Goal: Task Accomplishment & Management: Use online tool/utility

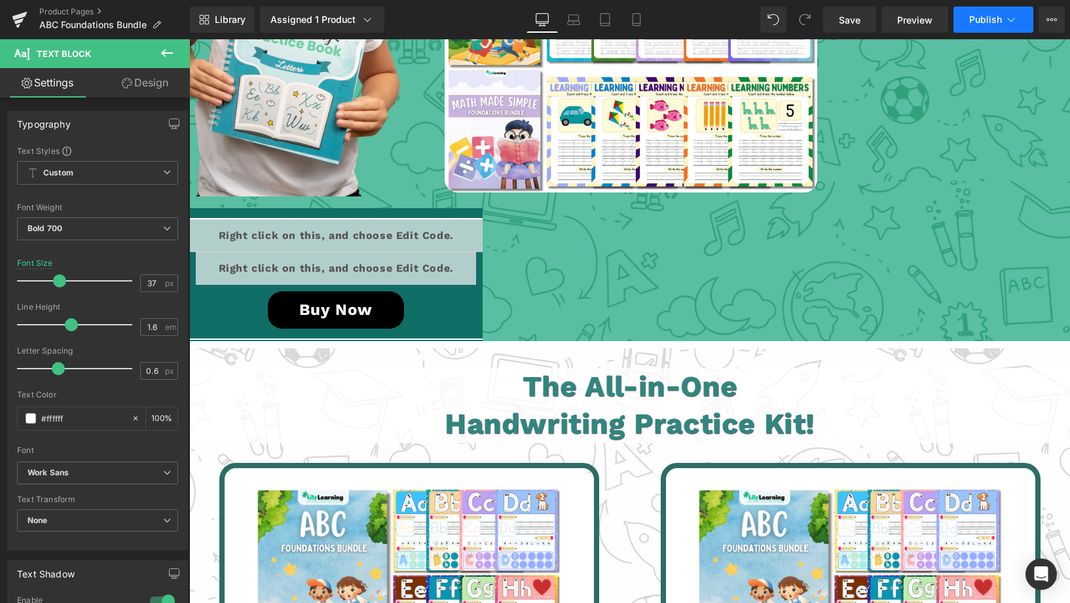
click at [976, 16] on span "Publish" at bounding box center [985, 19] width 33 height 10
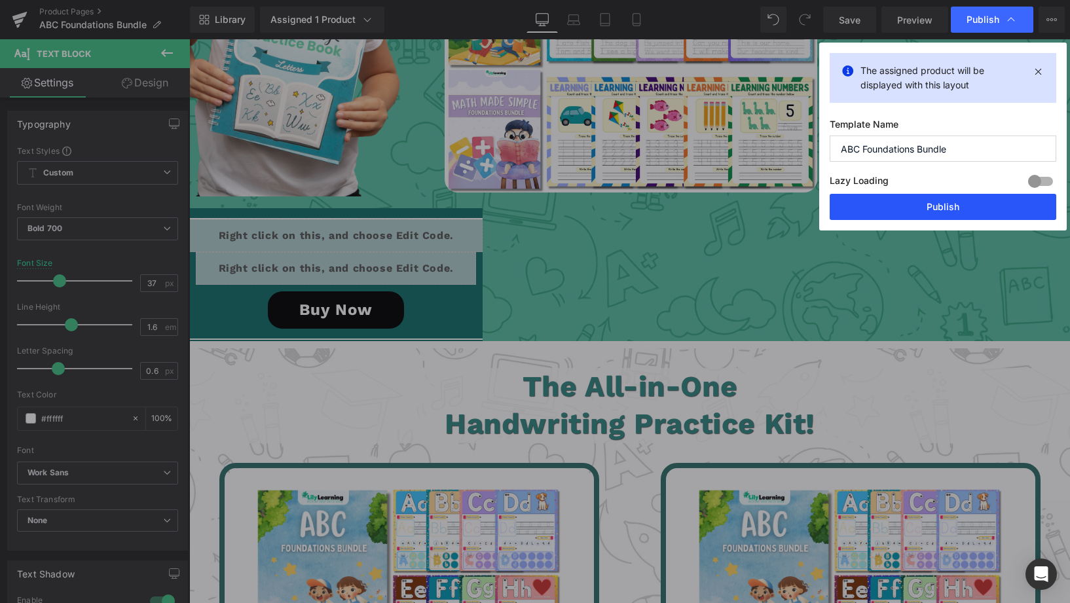
click at [942, 212] on button "Publish" at bounding box center [943, 207] width 227 height 26
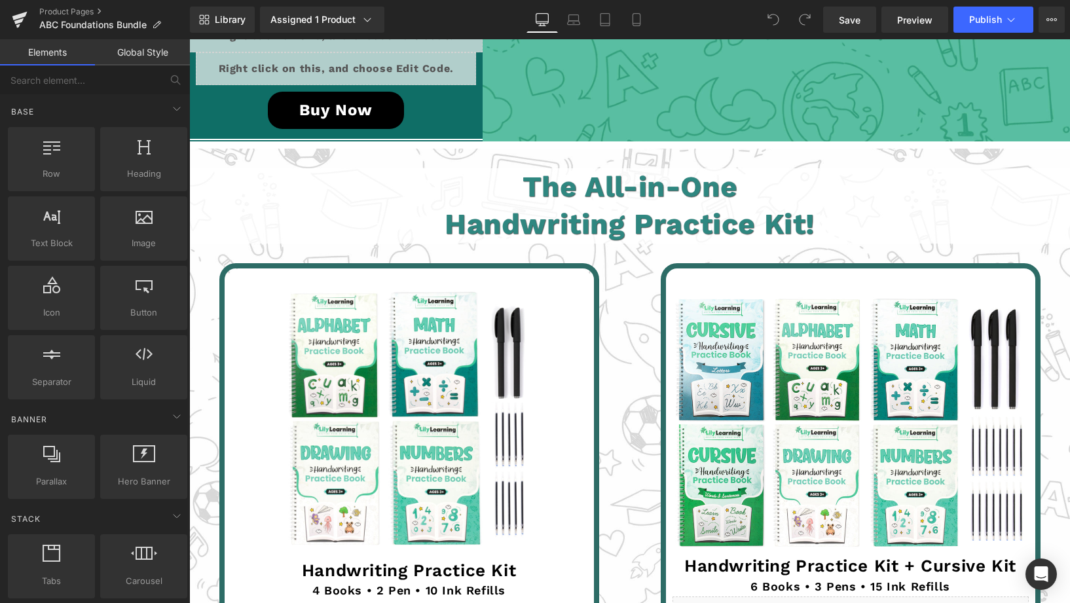
scroll to position [2708, 0]
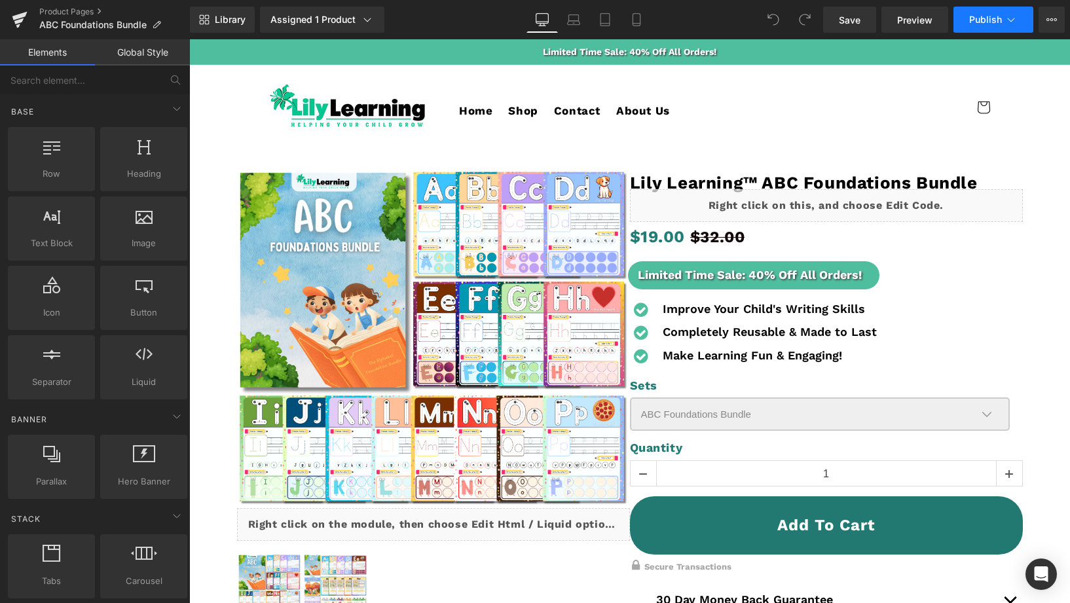
click at [977, 22] on span "Publish" at bounding box center [985, 19] width 33 height 10
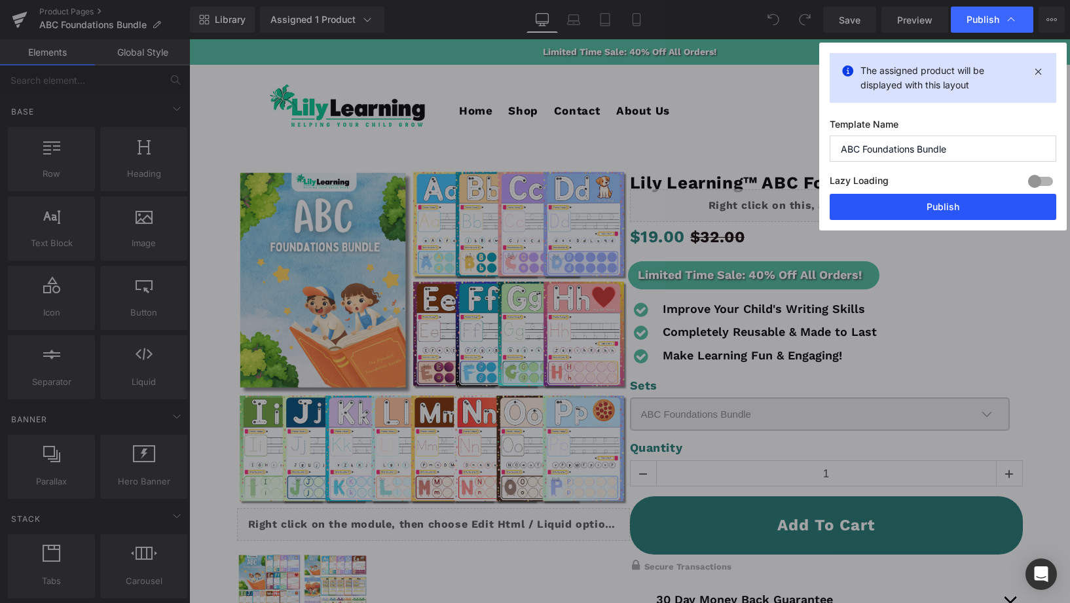
click at [929, 210] on button "Publish" at bounding box center [943, 207] width 227 height 26
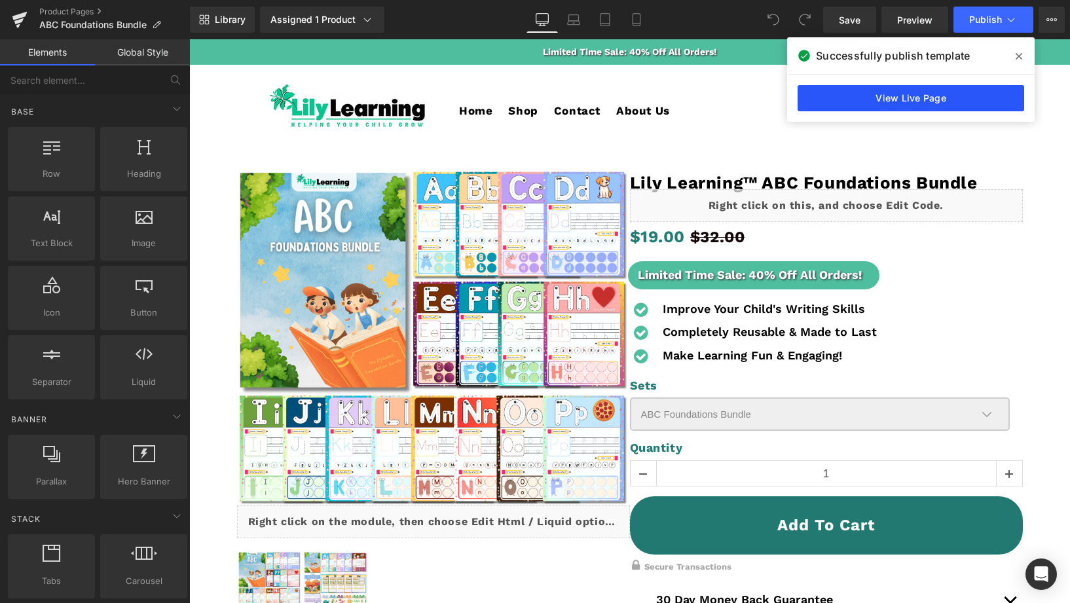
click at [843, 100] on link "View Live Page" at bounding box center [911, 98] width 227 height 26
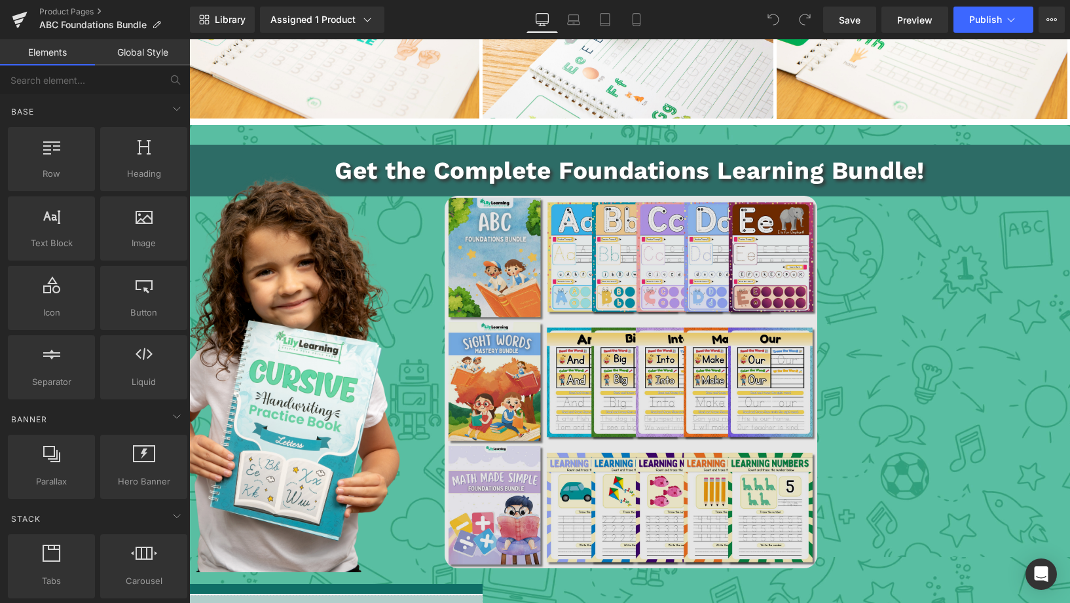
scroll to position [2124, 0]
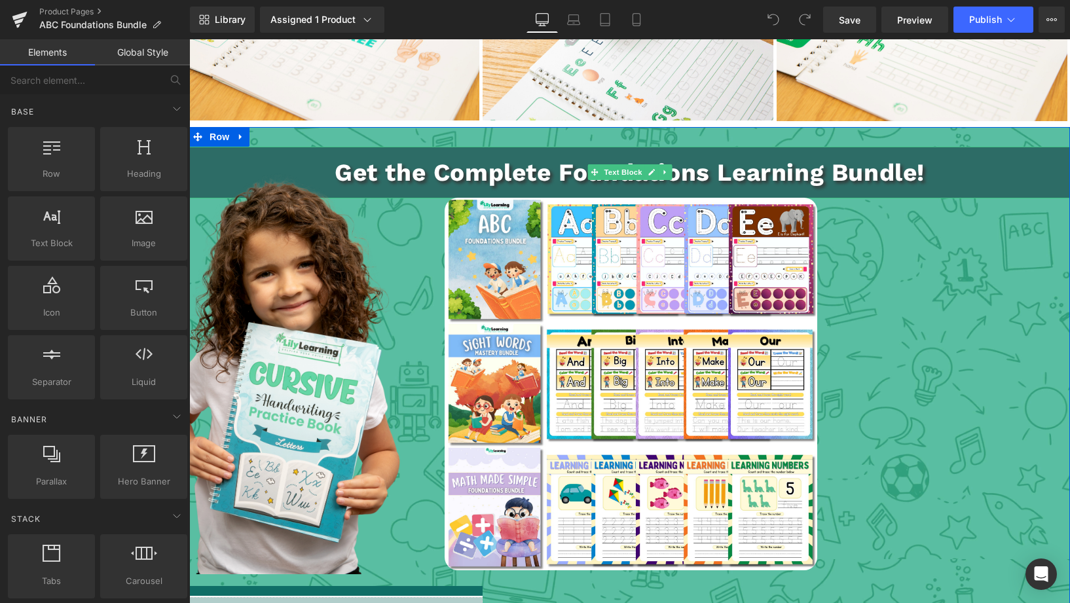
click at [853, 157] on p "Get the Complete Foundations Learning Bundle!" at bounding box center [629, 172] width 881 height 39
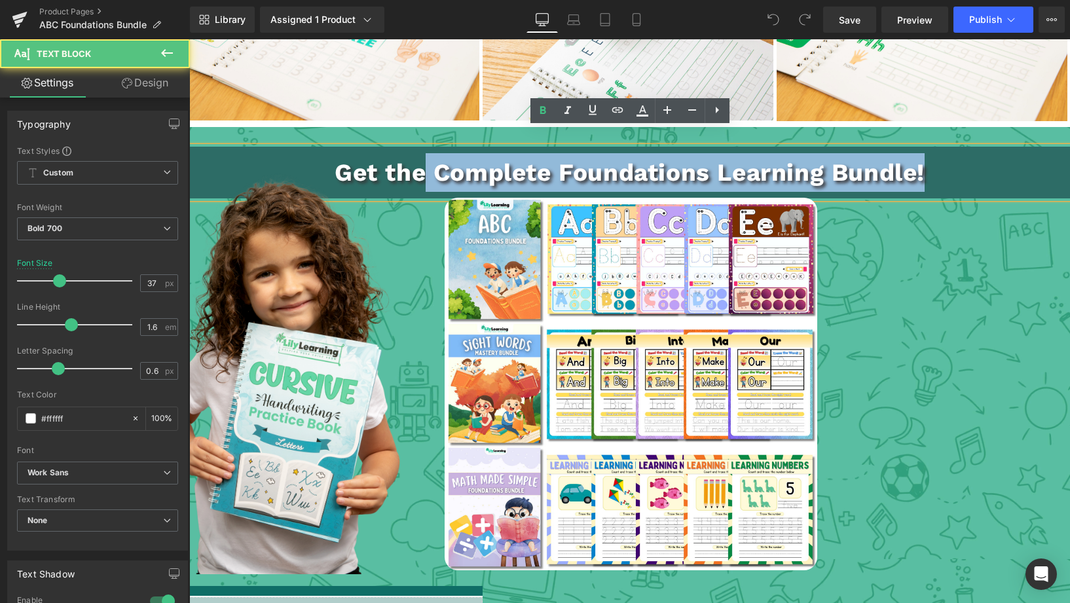
drag, startPoint x: 438, startPoint y: 158, endPoint x: 947, endPoint y: 173, distance: 509.1
click at [957, 172] on p "Get the Complete Foundations Learning Bundle!" at bounding box center [629, 172] width 881 height 39
drag, startPoint x: 893, startPoint y: 166, endPoint x: 906, endPoint y: 164, distance: 13.2
click at [893, 166] on p "Get the Complete Foundations Learning Bundle!" at bounding box center [629, 172] width 881 height 39
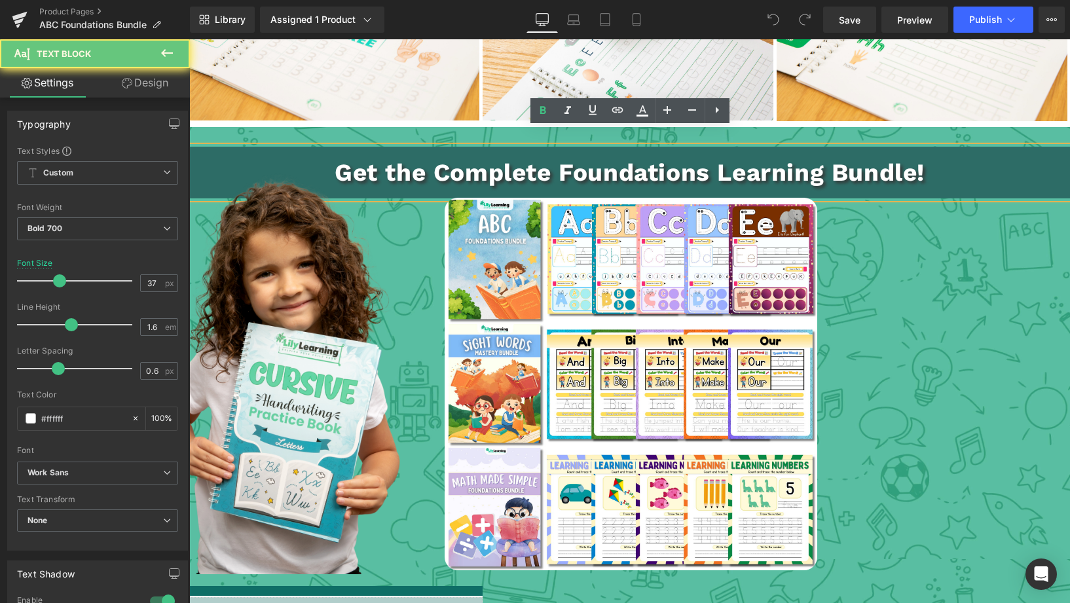
click at [913, 162] on p "Get the Complete Foundations Learning Bundle!" at bounding box center [629, 172] width 881 height 39
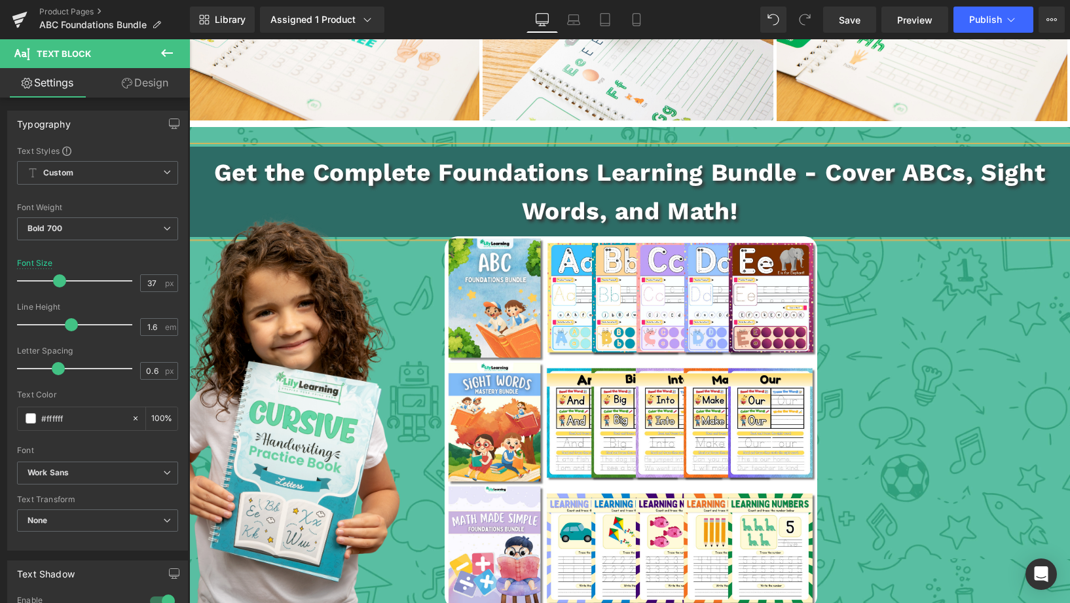
click at [696, 201] on p "Get the Complete Foundations Learning Bundle - Cover ABCs, Sight Words, and Mat…" at bounding box center [629, 191] width 881 height 77
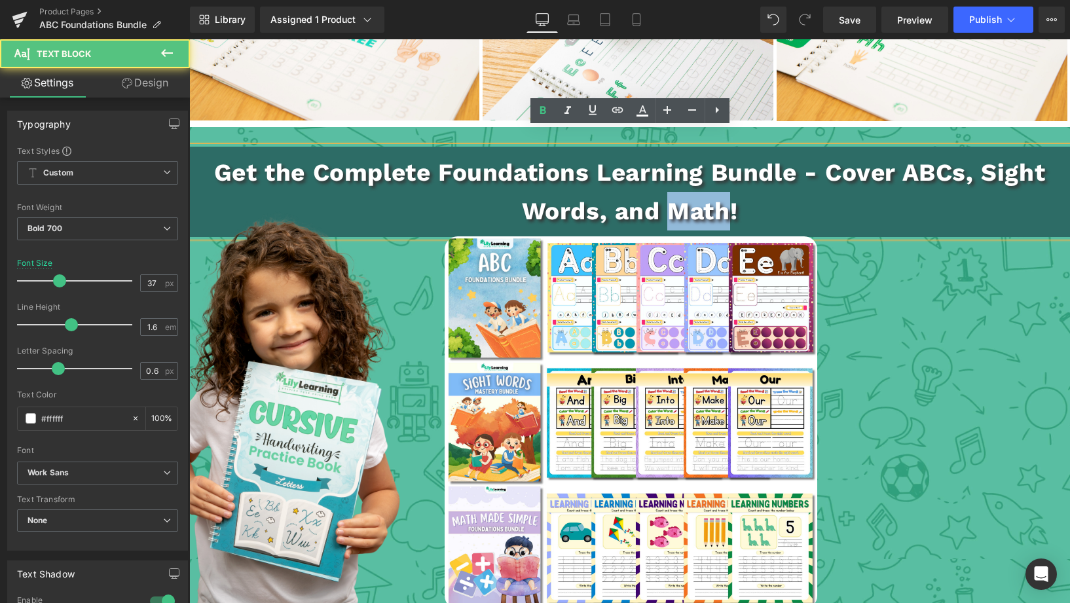
click at [696, 201] on p "Get the Complete Foundations Learning Bundle - Cover ABCs, Sight Words, and Mat…" at bounding box center [629, 191] width 881 height 77
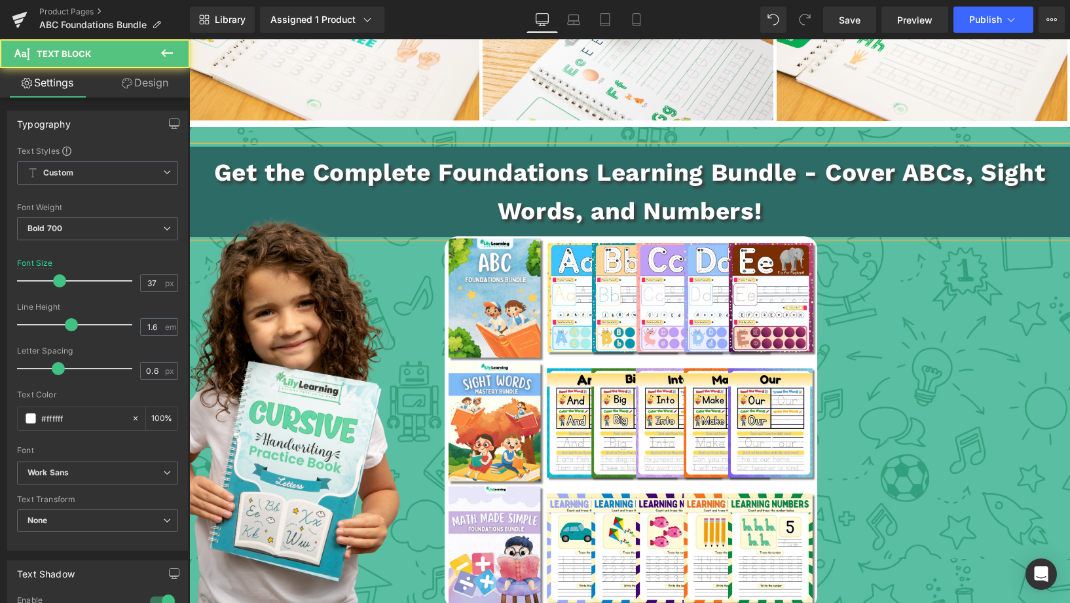
click at [680, 198] on p "Get the Complete Foundations Learning Bundle - Cover ABCs, Sight Words, and Num…" at bounding box center [629, 191] width 881 height 77
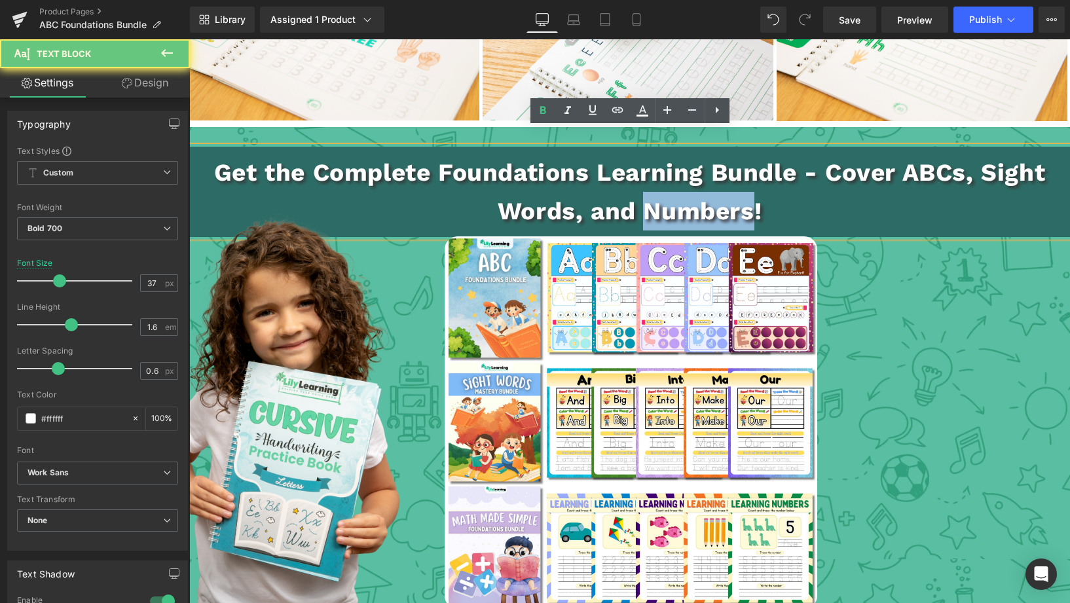
click at [680, 199] on p "Get the Complete Foundations Learning Bundle - Cover ABCs, Sight Words, and Num…" at bounding box center [629, 191] width 881 height 77
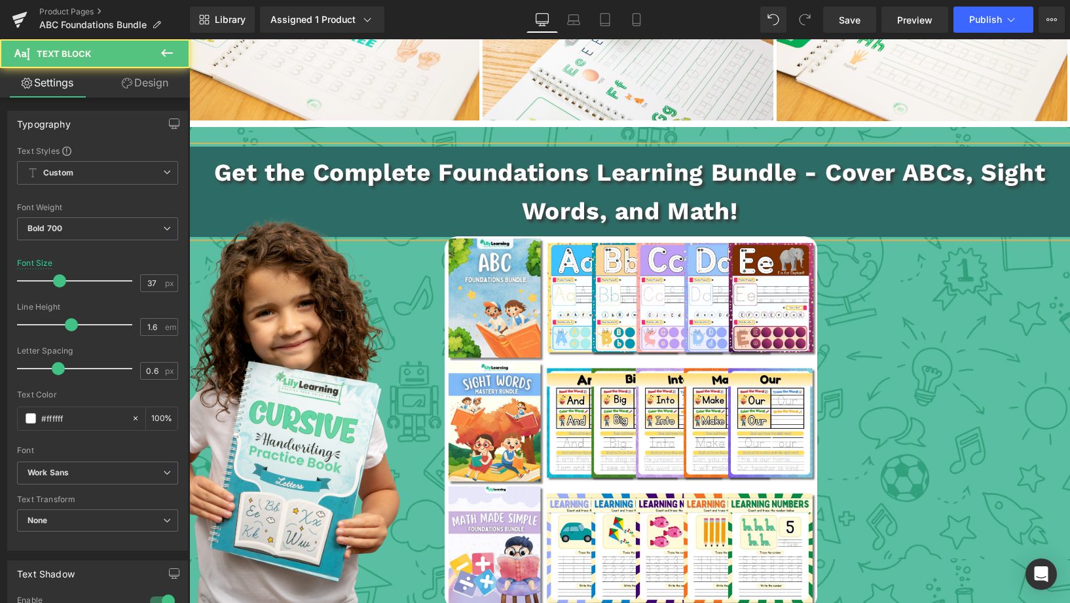
click at [536, 159] on p "Get the Complete Foundations Learning Bundle - Cover ABCs, Sight Words, and Mat…" at bounding box center [629, 191] width 881 height 77
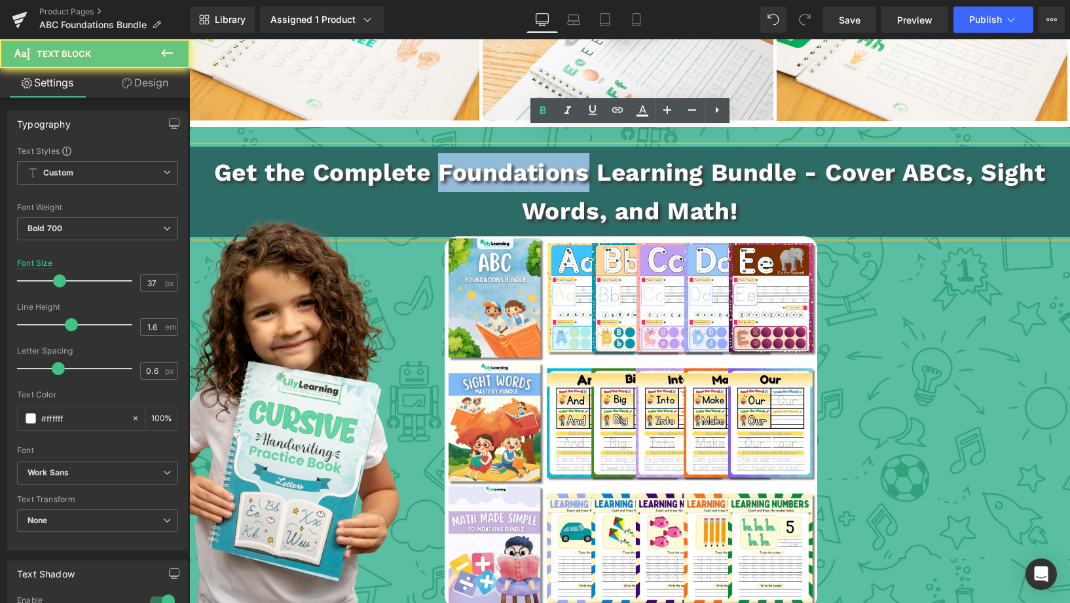
click at [536, 159] on p "Get the Complete Foundations Learning Bundle - Cover ABCs, Sight Words, and Mat…" at bounding box center [629, 191] width 881 height 77
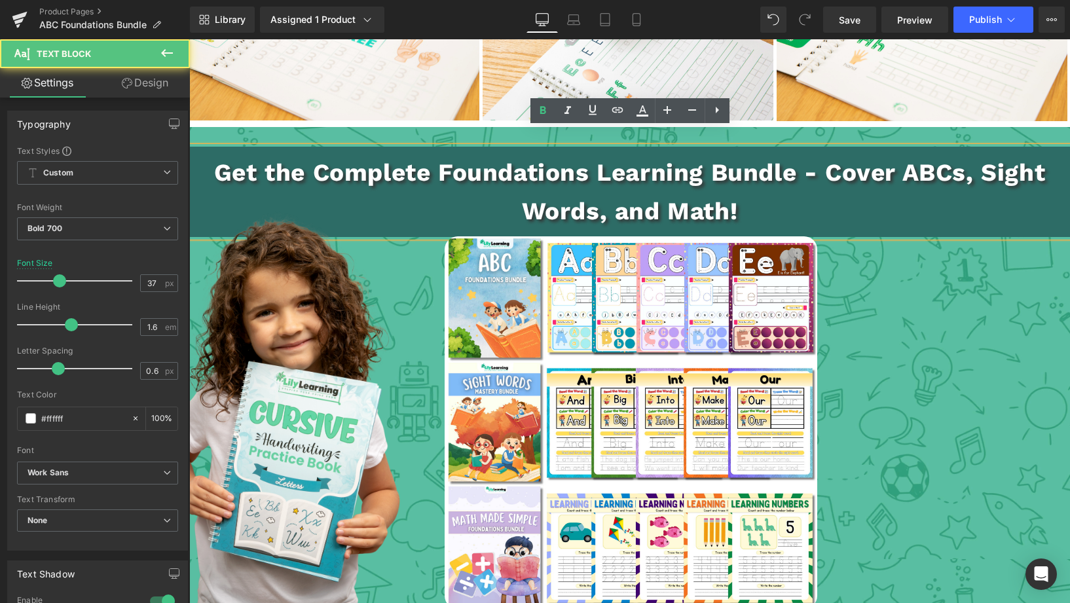
click at [677, 159] on p "Get the Complete Foundations Learning Bundle - Cover ABCs, Sight Words, and Mat…" at bounding box center [629, 191] width 881 height 77
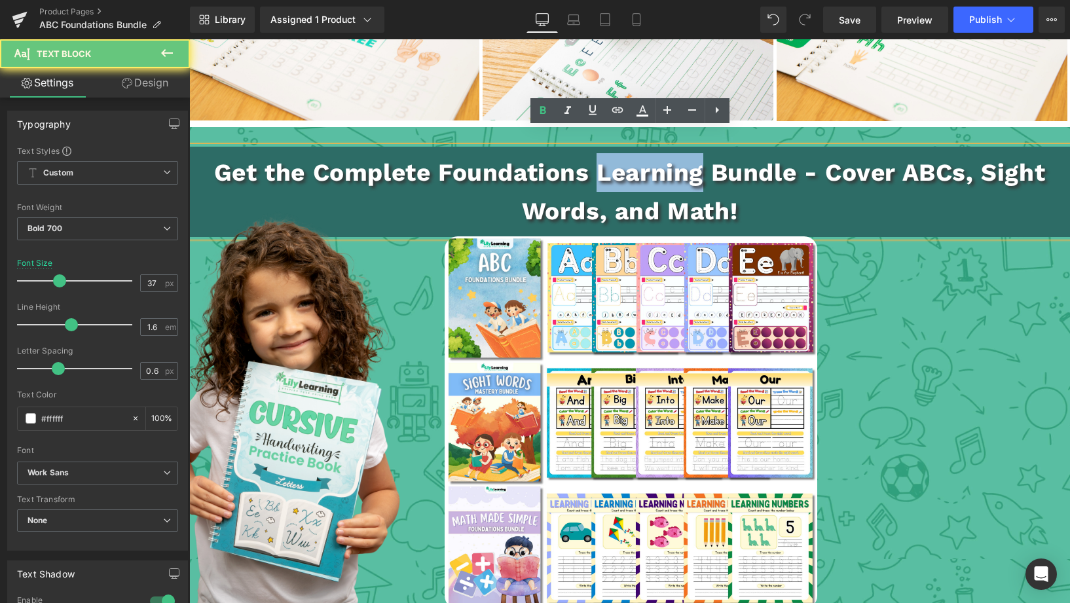
click at [677, 159] on p "Get the Complete Foundations Learning Bundle - Cover ABCs, Sight Words, and Mat…" at bounding box center [629, 191] width 881 height 77
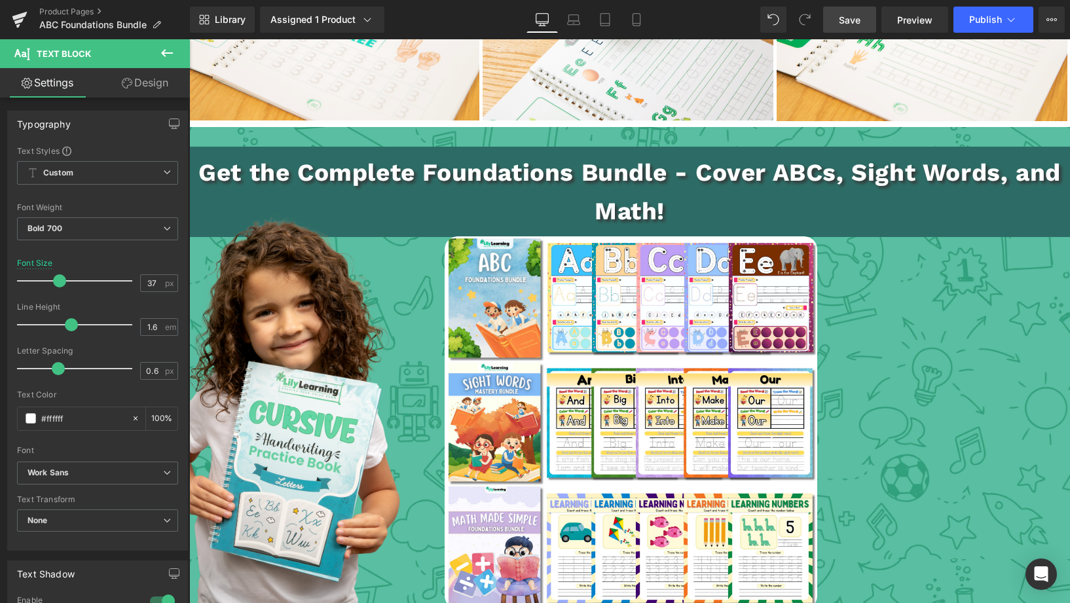
click at [842, 20] on span "Save" at bounding box center [850, 20] width 22 height 14
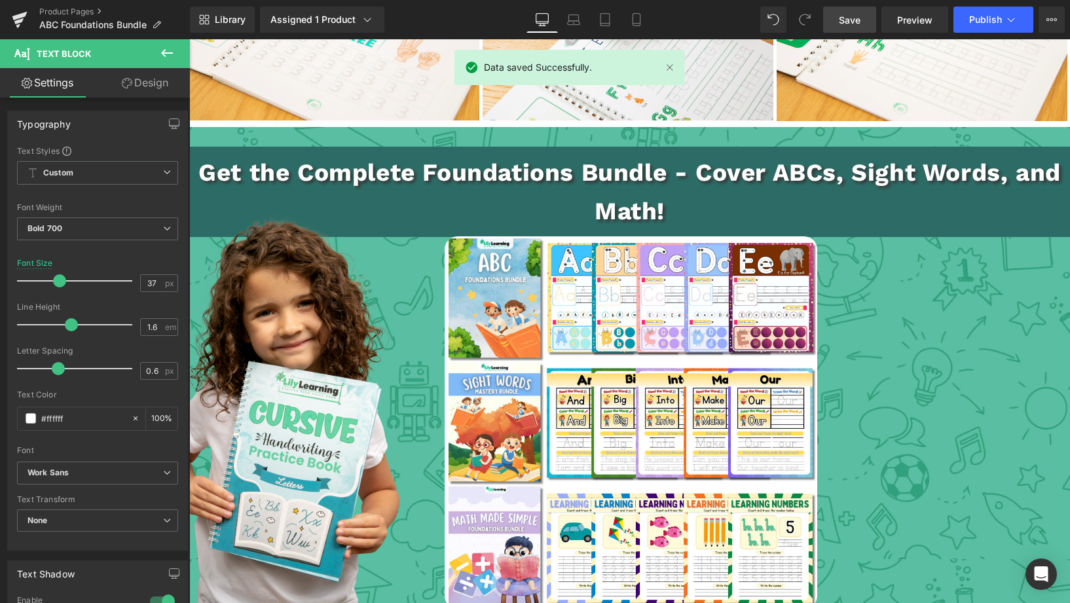
click at [913, 33] on div "Library Assigned 1 Product Product Preview Lily Learning™ ABC Foundations Bundl…" at bounding box center [630, 19] width 880 height 39
click at [921, 23] on span "Preview" at bounding box center [914, 20] width 35 height 14
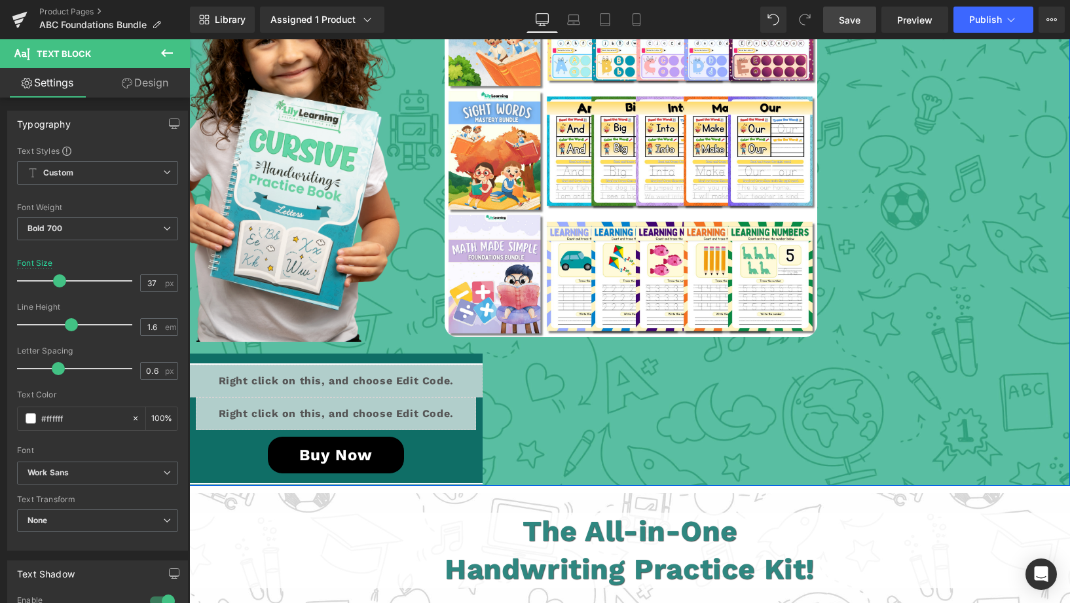
scroll to position [2413, 0]
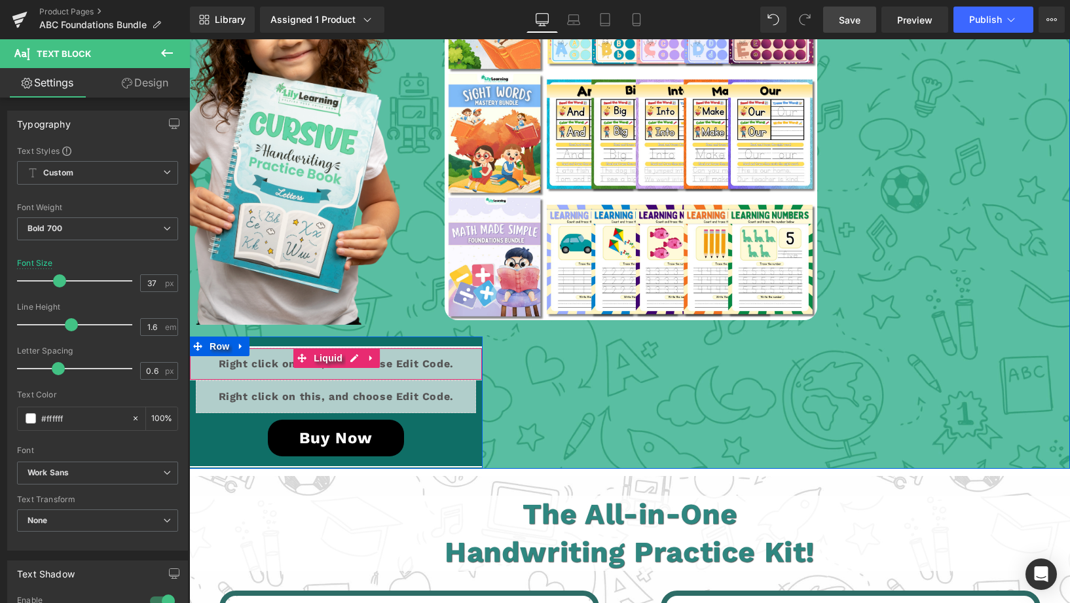
click at [376, 348] on link at bounding box center [371, 358] width 17 height 20
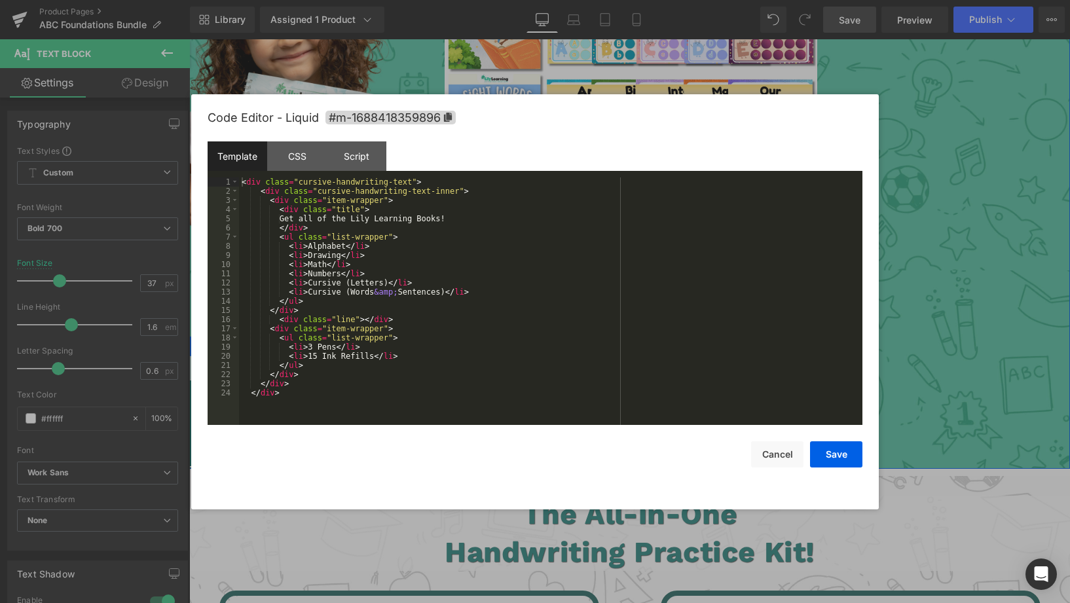
drag, startPoint x: 332, startPoint y: 342, endPoint x: 522, endPoint y: 381, distance: 193.9
click at [332, 348] on div "Liquid" at bounding box center [335, 364] width 293 height 33
drag, startPoint x: 309, startPoint y: 222, endPoint x: 447, endPoint y: 217, distance: 138.3
click at [447, 217] on div "< div class = "cursive-handwriting-text" > < div class = "cursive-handwriting-t…" at bounding box center [550, 310] width 623 height 266
click at [336, 246] on div "< div class = "cursive-handwriting-text" > < div class = "cursive-handwriting-t…" at bounding box center [550, 310] width 623 height 266
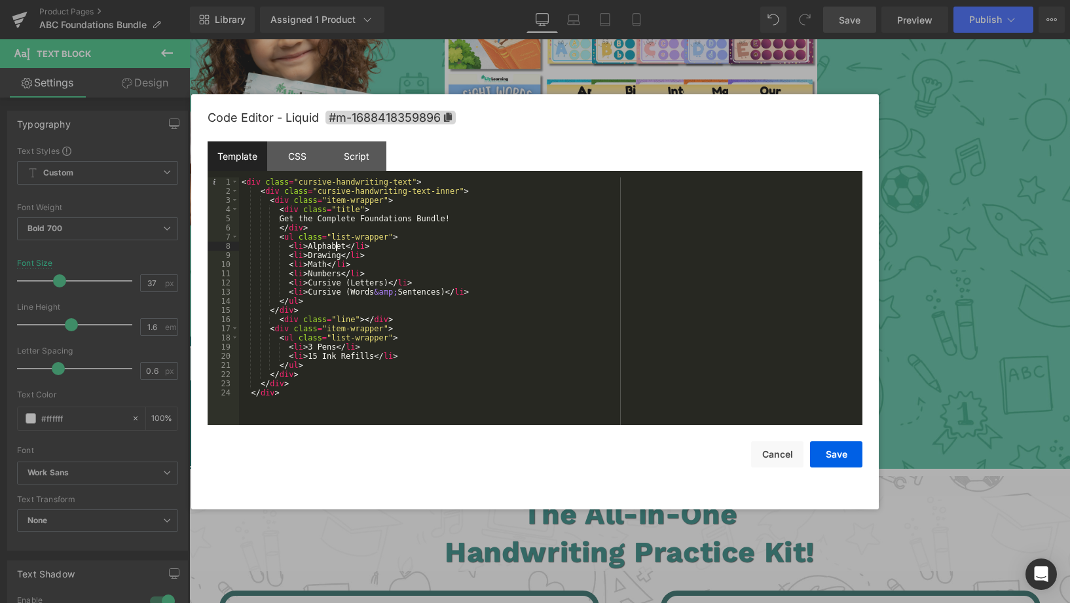
click at [337, 246] on div "< div class = "cursive-handwriting-text" > < div class = "cursive-handwriting-t…" at bounding box center [550, 310] width 623 height 266
click at [321, 257] on div "< div class = "cursive-handwriting-text" > < div class = "cursive-handwriting-t…" at bounding box center [550, 310] width 623 height 266
click at [314, 267] on div "< div class = "cursive-handwriting-text" > < div class = "cursive-handwriting-t…" at bounding box center [550, 310] width 623 height 266
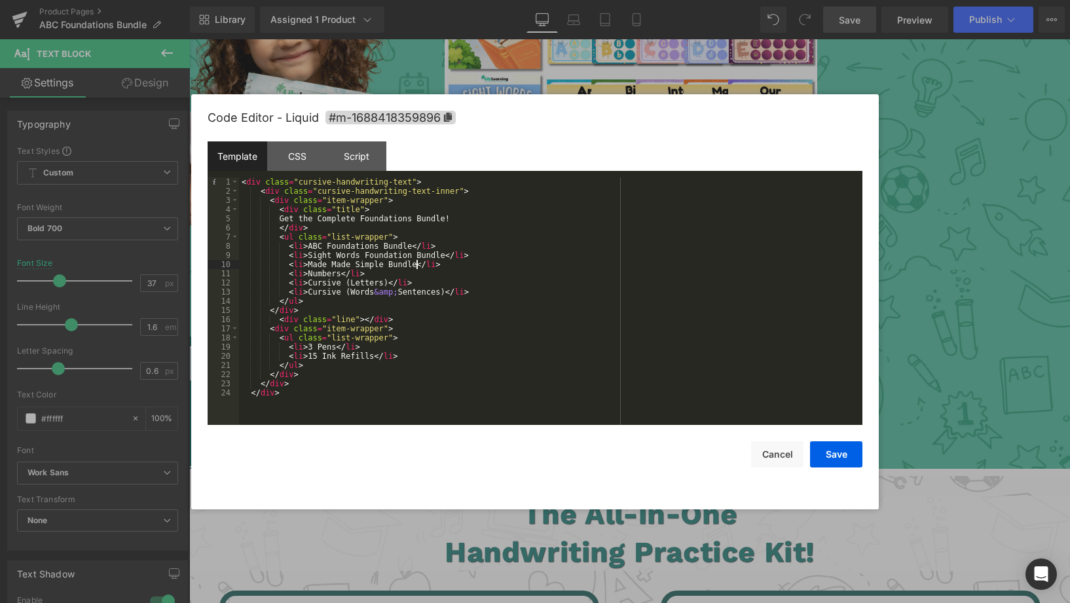
click at [379, 255] on div "< div class = "cursive-handwriting-text" > < div class = "cursive-handwriting-t…" at bounding box center [550, 310] width 623 height 266
click at [401, 265] on div "< div class = "cursive-handwriting-text" > < div class = "cursive-handwriting-t…" at bounding box center [550, 310] width 623 height 266
click at [838, 451] on button "Save" at bounding box center [836, 454] width 52 height 26
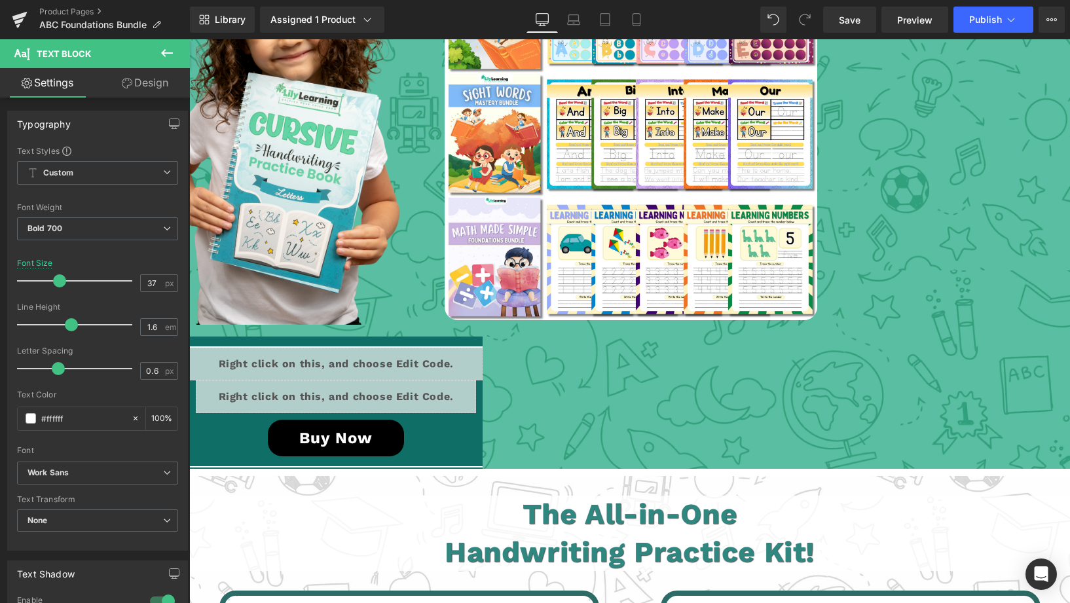
drag, startPoint x: 855, startPoint y: 18, endPoint x: 902, endPoint y: 33, distance: 48.9
click at [854, 18] on span "Save" at bounding box center [850, 20] width 22 height 14
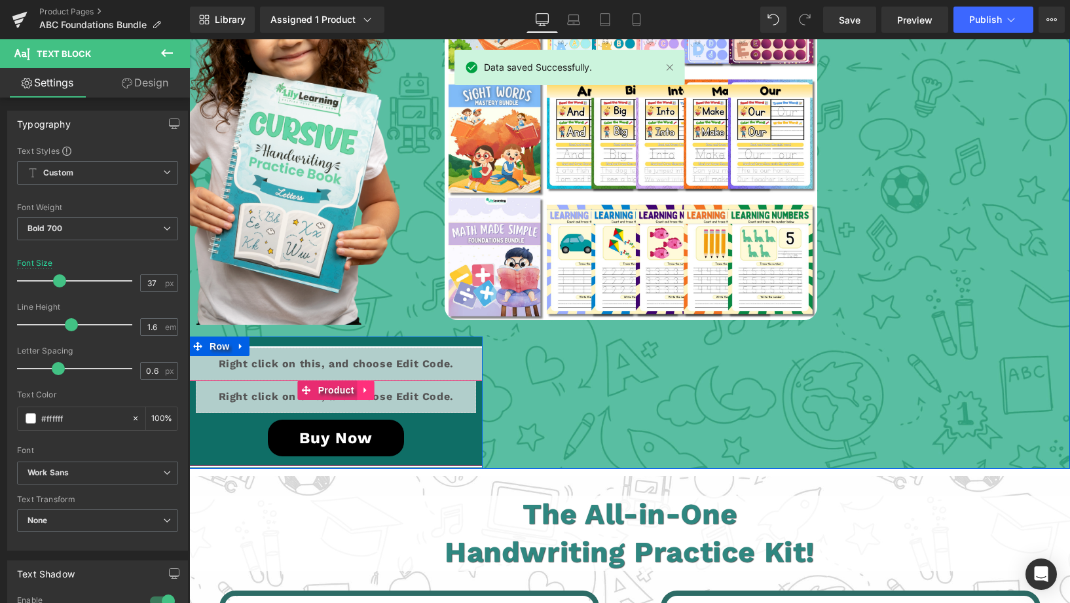
click at [365, 387] on icon at bounding box center [364, 390] width 3 height 6
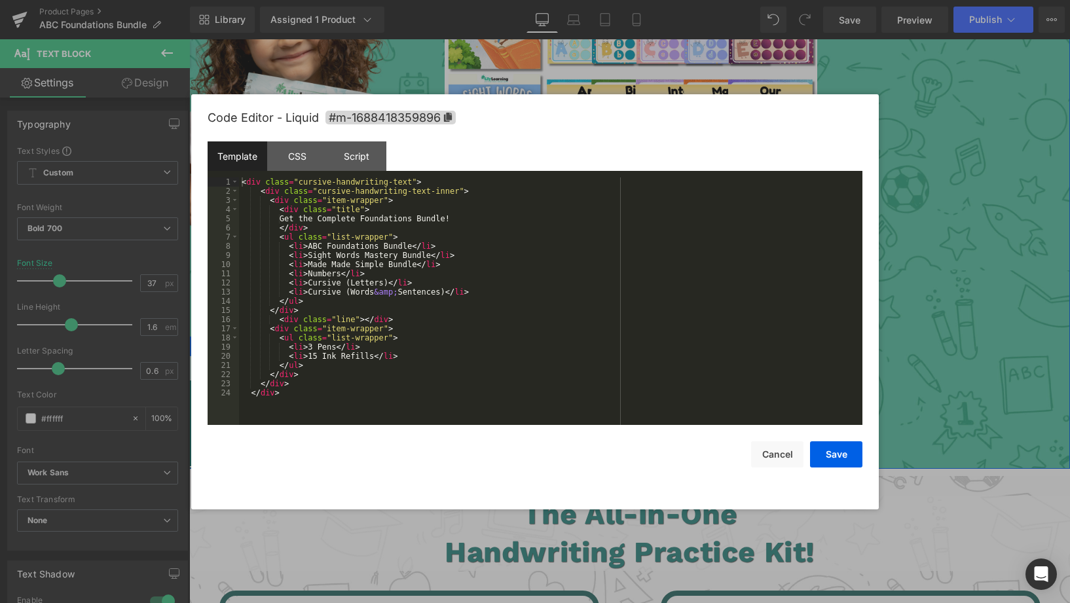
click at [355, 348] on div "Liquid" at bounding box center [335, 364] width 293 height 33
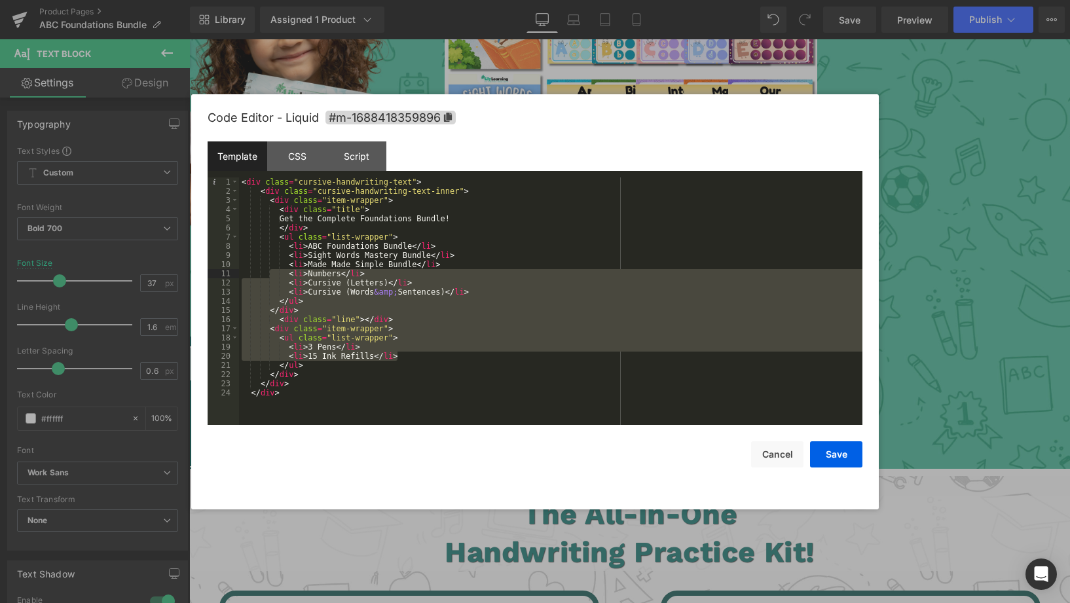
drag, startPoint x: 429, startPoint y: 356, endPoint x: 273, endPoint y: 274, distance: 176.1
click at [273, 274] on div "< div class = "cursive-handwriting-text" > < div class = "cursive-handwriting-t…" at bounding box center [550, 310] width 623 height 266
click at [348, 292] on div "< div class = "cursive-handwriting-text" > < div class = "cursive-handwriting-t…" at bounding box center [550, 310] width 623 height 266
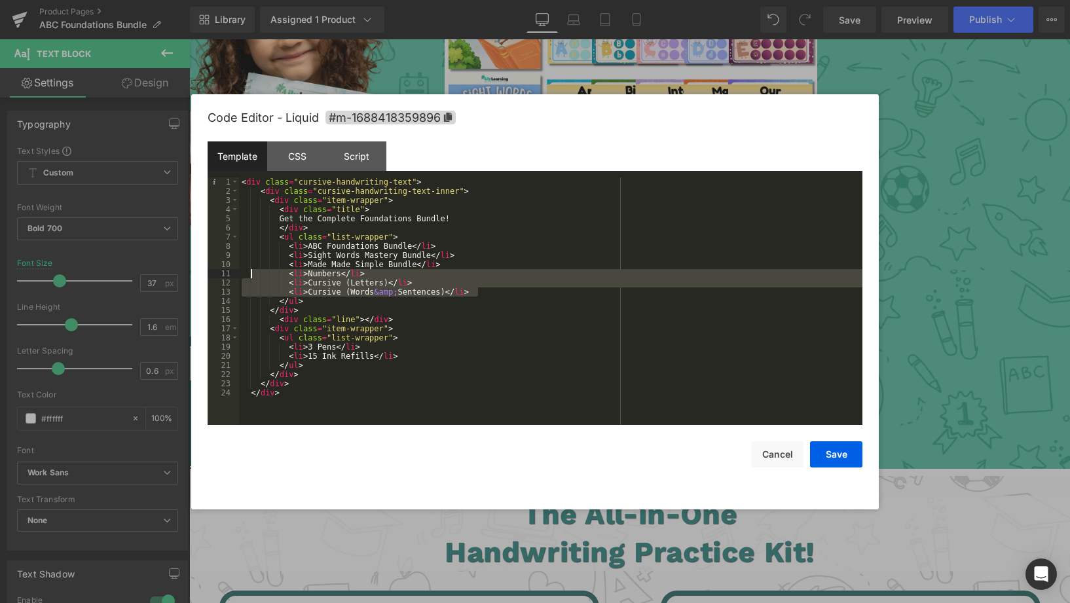
drag, startPoint x: 517, startPoint y: 292, endPoint x: 257, endPoint y: 274, distance: 260.6
click at [257, 274] on div "< div class = "cursive-handwriting-text" > < div class = "cursive-handwriting-t…" at bounding box center [550, 310] width 623 height 266
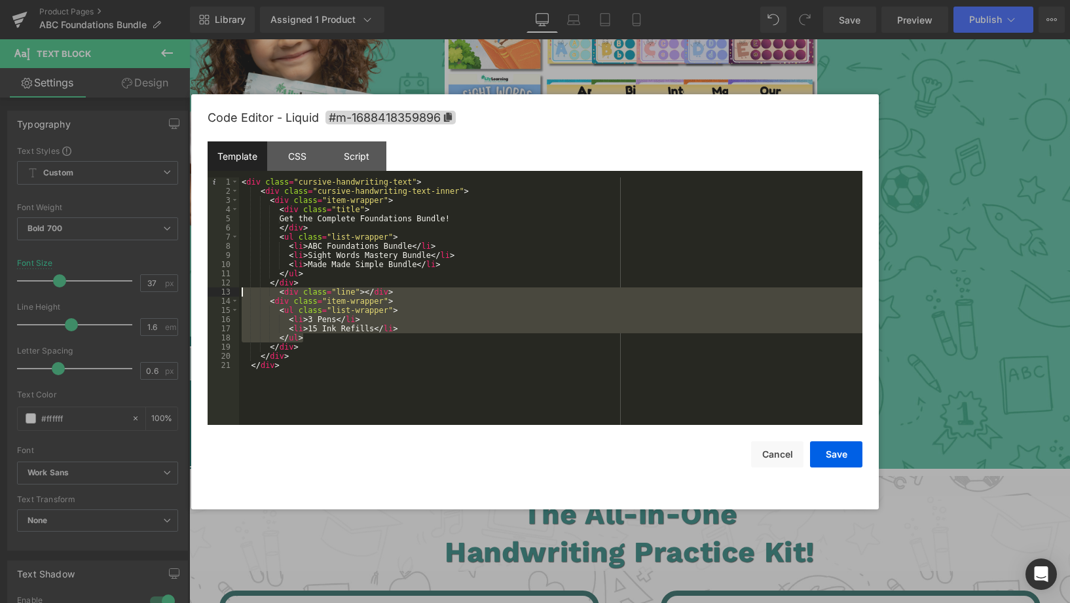
drag, startPoint x: 311, startPoint y: 341, endPoint x: 243, endPoint y: 289, distance: 85.5
click at [243, 289] on div "< div class = "cursive-handwriting-text" > < div class = "cursive-handwriting-t…" at bounding box center [550, 310] width 623 height 266
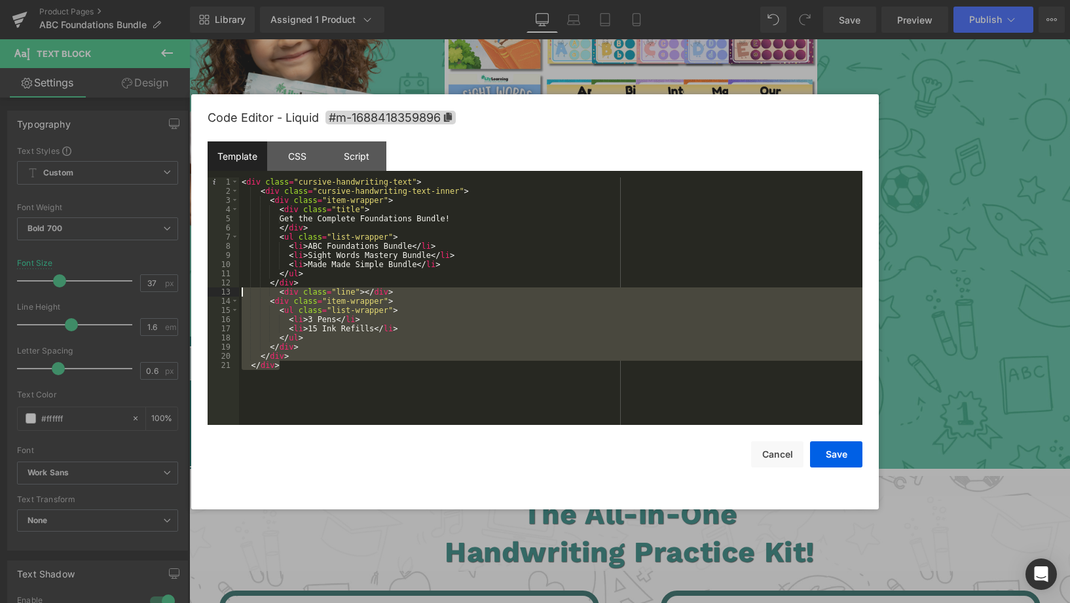
drag, startPoint x: 304, startPoint y: 382, endPoint x: 236, endPoint y: 291, distance: 113.8
click at [237, 291] on pre "1 2 3 4 5 6 7 8 9 10 11 12 13 14 15 16 17 18 19 20 21 < div class = "cursive-ha…" at bounding box center [535, 301] width 655 height 248
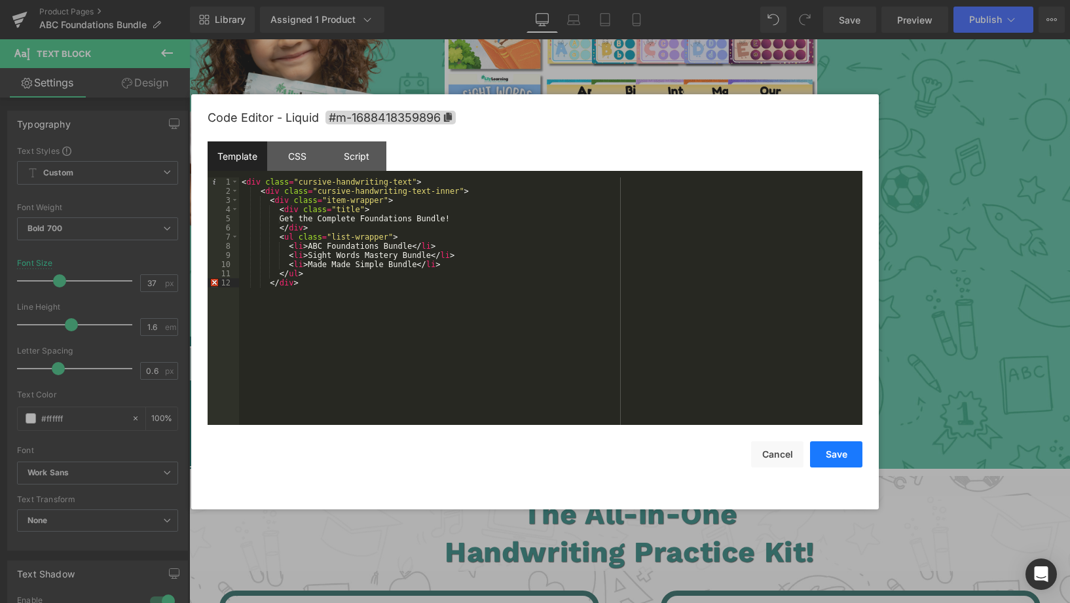
click at [850, 460] on button "Save" at bounding box center [836, 454] width 52 height 26
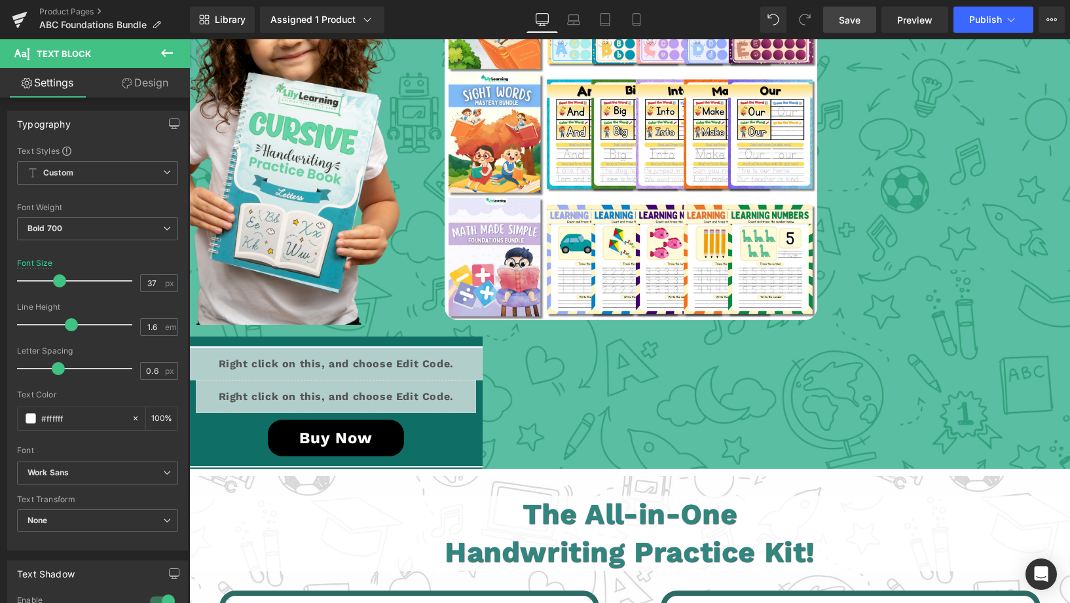
drag, startPoint x: 856, startPoint y: 14, endPoint x: 749, endPoint y: 26, distance: 107.4
click at [856, 14] on span "Save" at bounding box center [850, 20] width 22 height 14
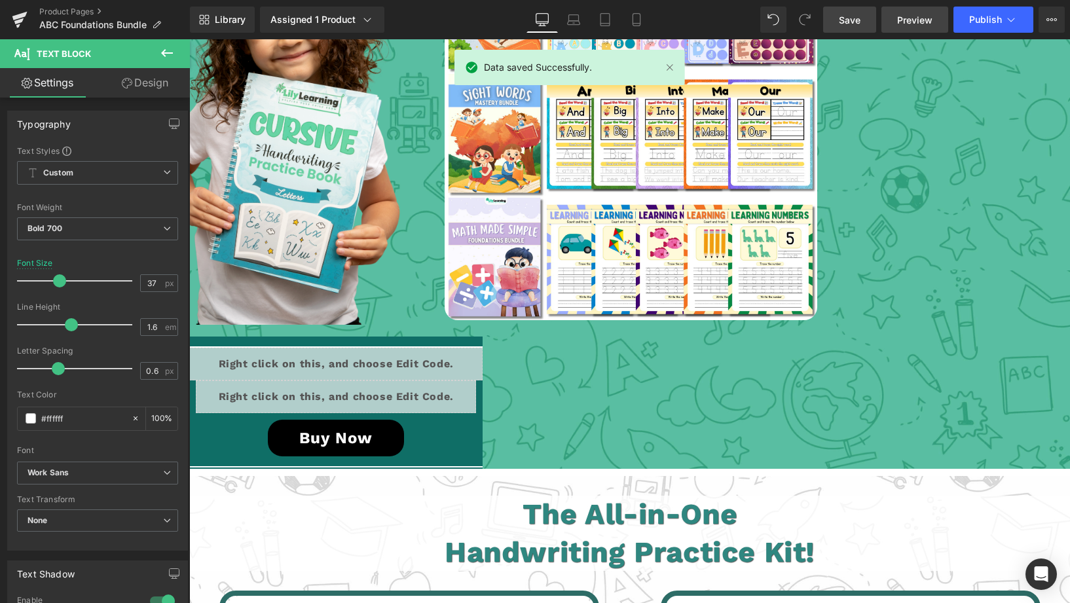
click at [934, 31] on link "Preview" at bounding box center [914, 20] width 67 height 26
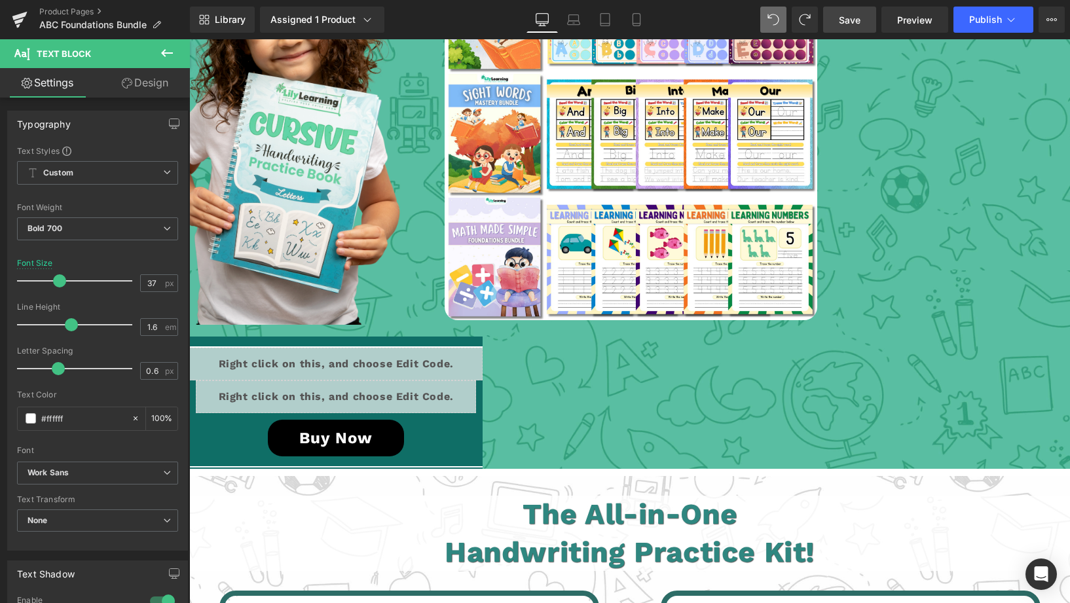
click at [847, 14] on span "Save" at bounding box center [850, 20] width 22 height 14
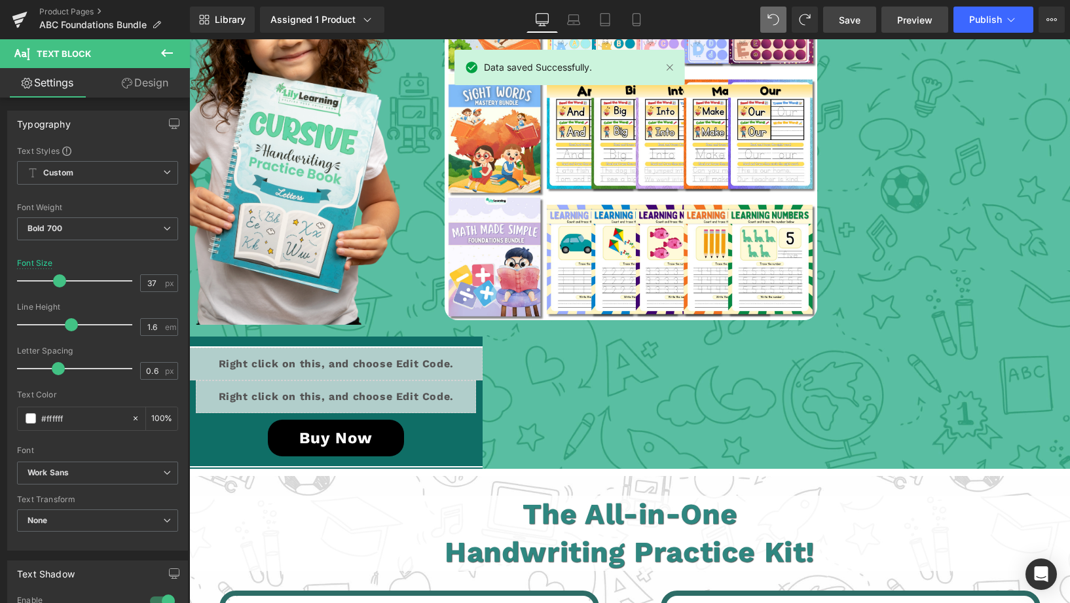
click at [917, 22] on span "Preview" at bounding box center [914, 20] width 35 height 14
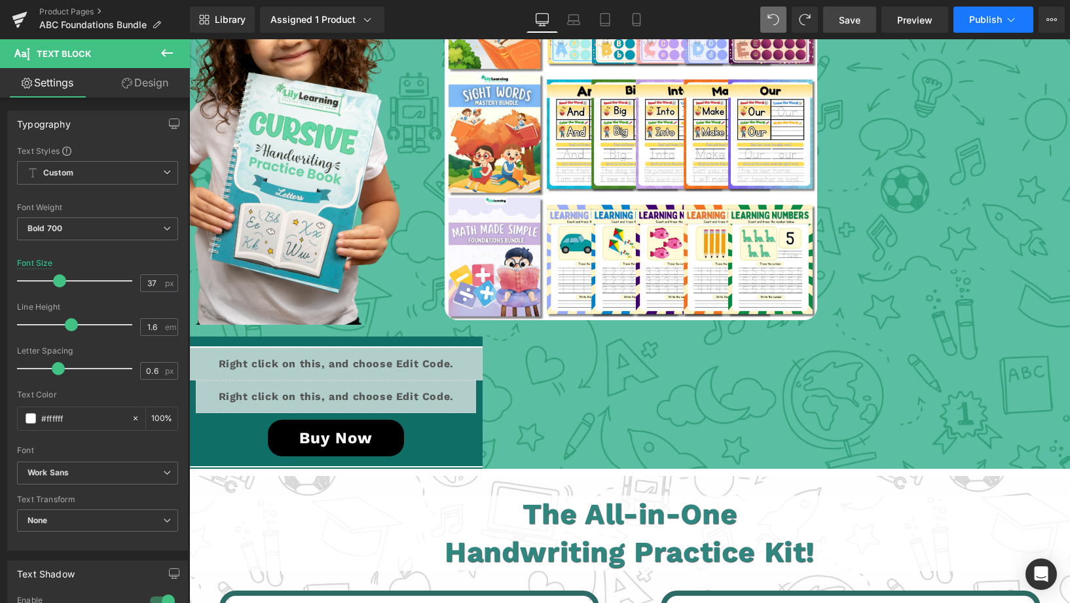
click at [995, 23] on span "Publish" at bounding box center [985, 19] width 33 height 10
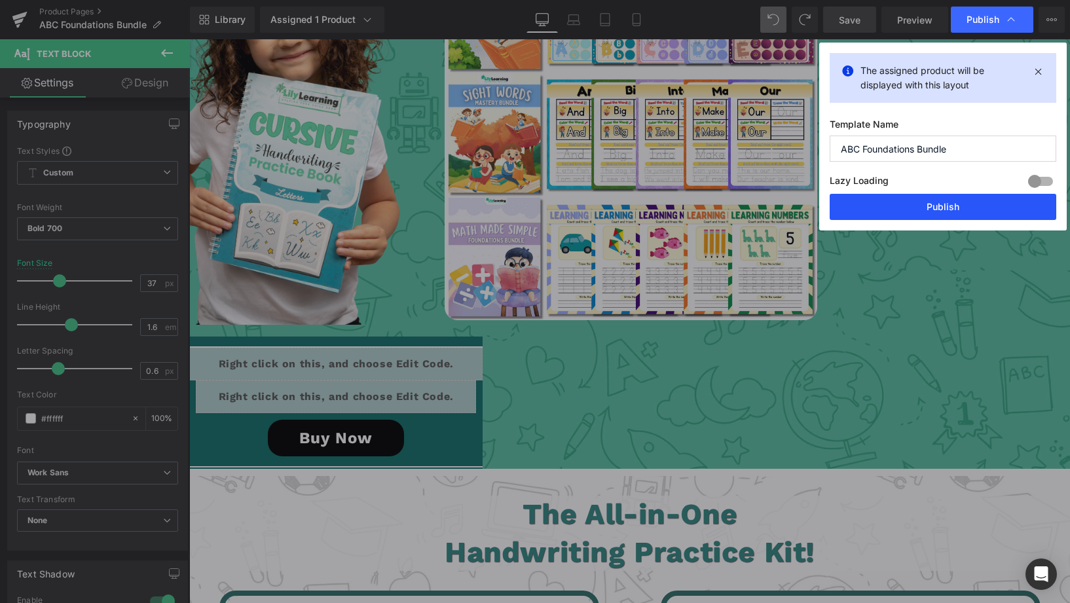
click at [932, 215] on button "Publish" at bounding box center [943, 207] width 227 height 26
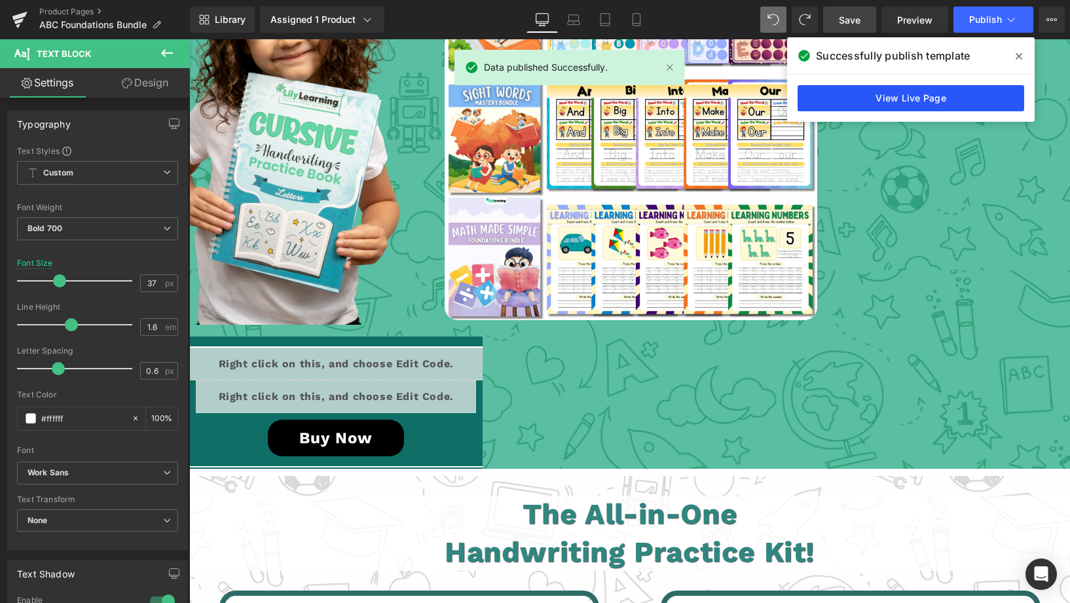
click at [927, 93] on link "View Live Page" at bounding box center [911, 98] width 227 height 26
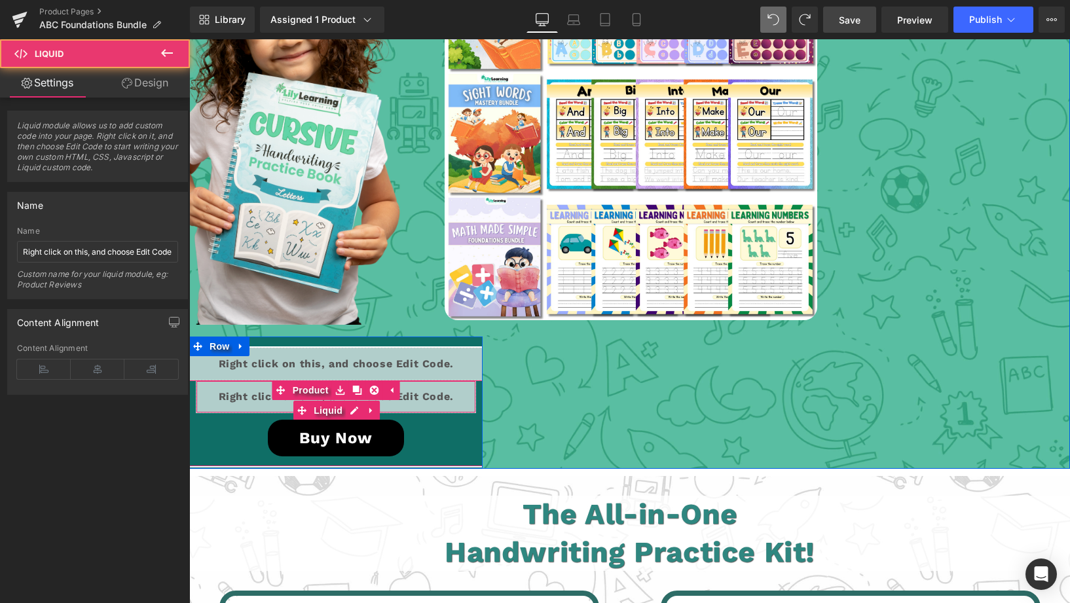
click at [259, 390] on div "Liquid" at bounding box center [336, 396] width 280 height 33
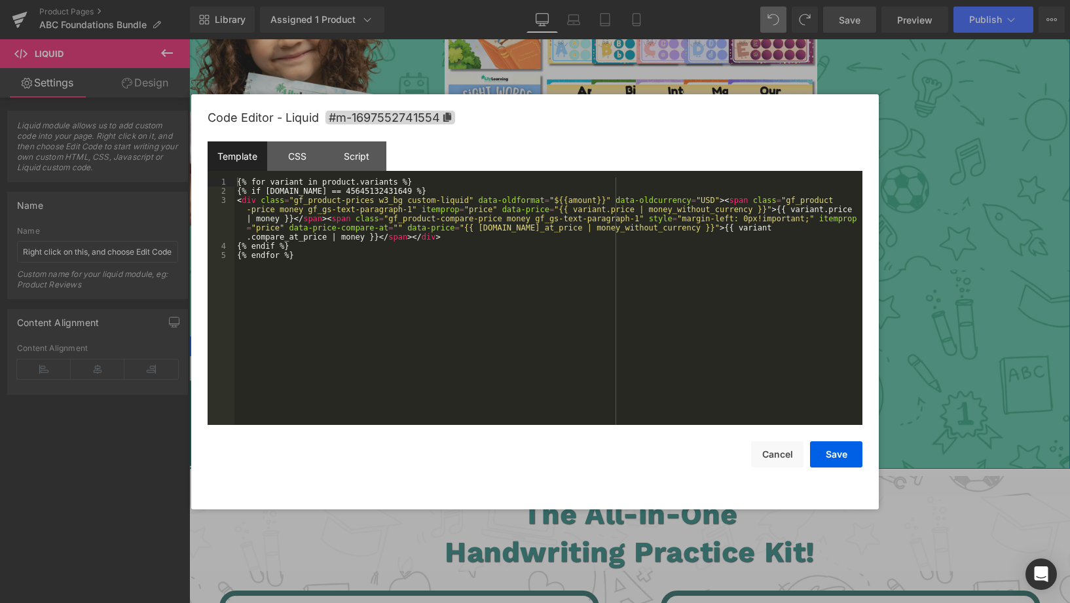
drag, startPoint x: 355, startPoint y: 392, endPoint x: 544, endPoint y: 431, distance: 193.3
click at [355, 392] on div "Liquid" at bounding box center [336, 396] width 280 height 33
click at [390, 237] on div "{% for variant in product.variants %} {% if variant.id == 45645132431649 %} < d…" at bounding box center [548, 310] width 628 height 266
click at [783, 447] on button "Cancel" at bounding box center [777, 454] width 52 height 26
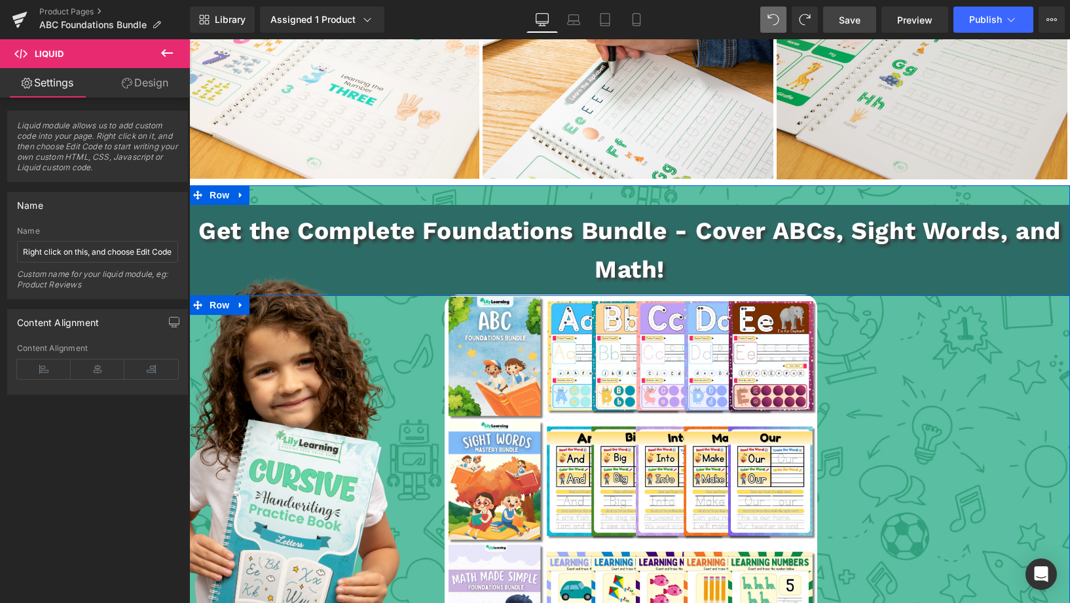
scroll to position [2047, 0]
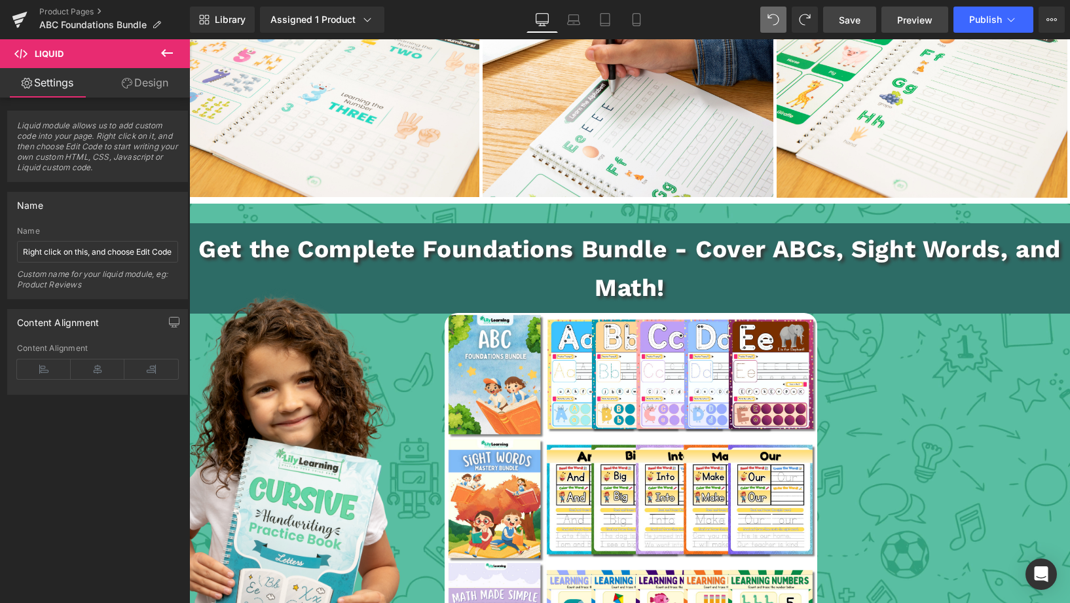
click at [902, 24] on span "Preview" at bounding box center [914, 20] width 35 height 14
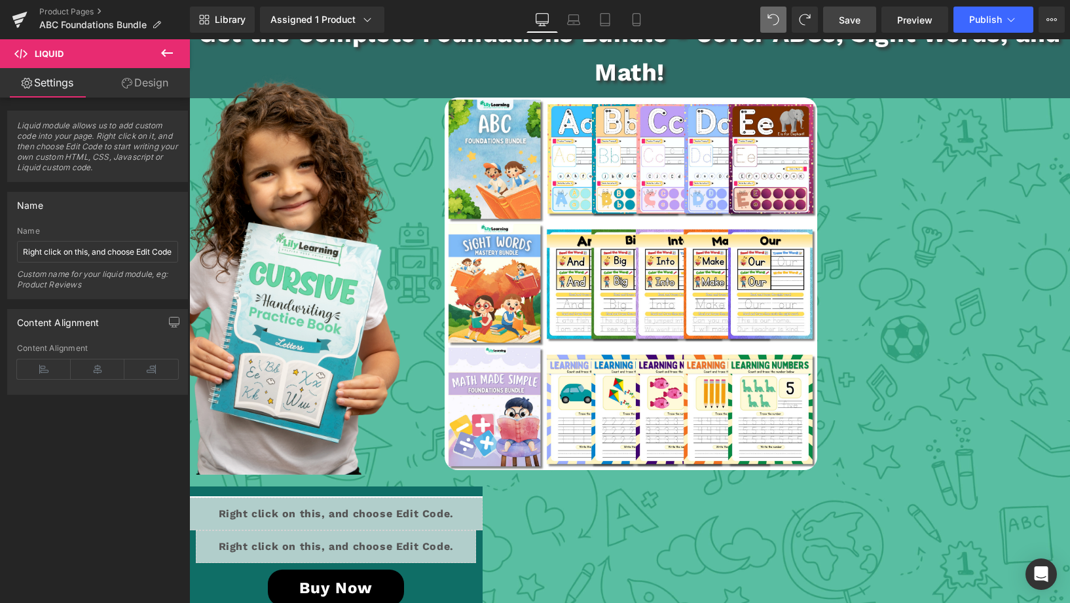
scroll to position [2544, 0]
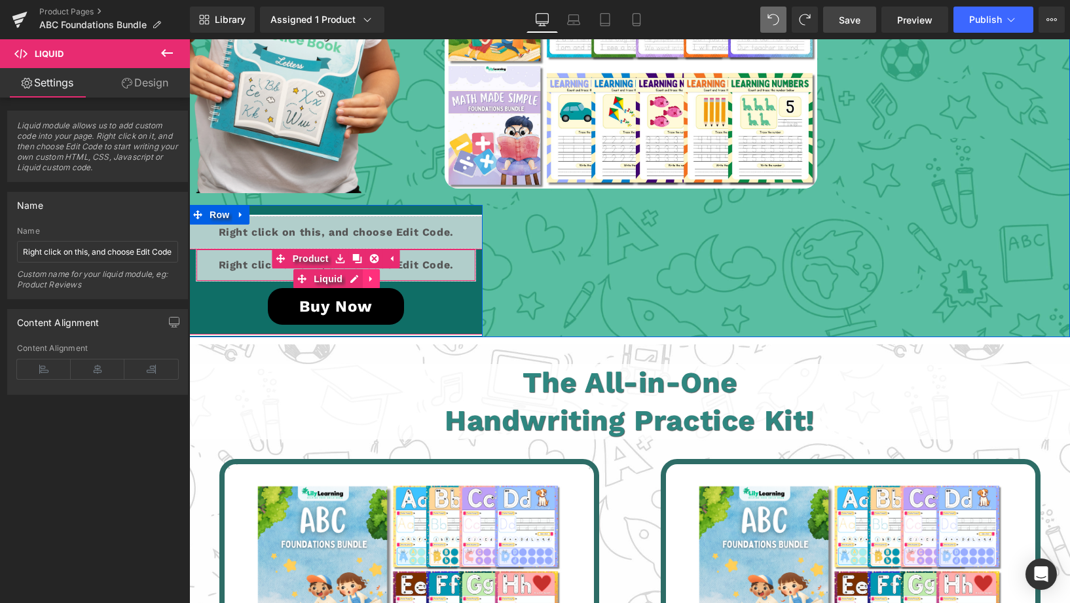
click at [367, 274] on icon at bounding box center [371, 279] width 9 height 10
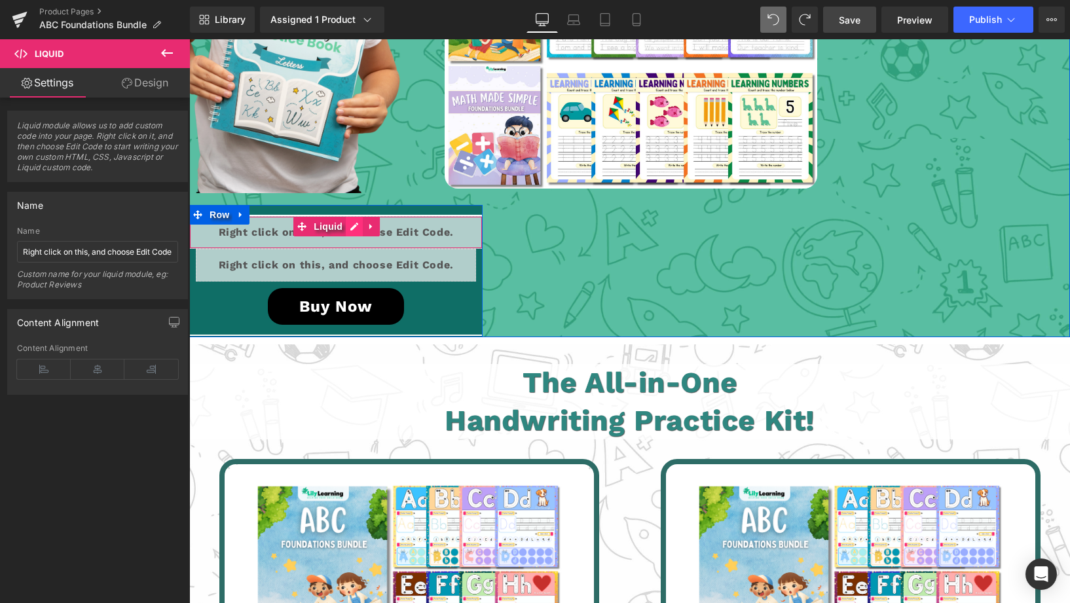
click at [355, 221] on icon at bounding box center [354, 226] width 9 height 10
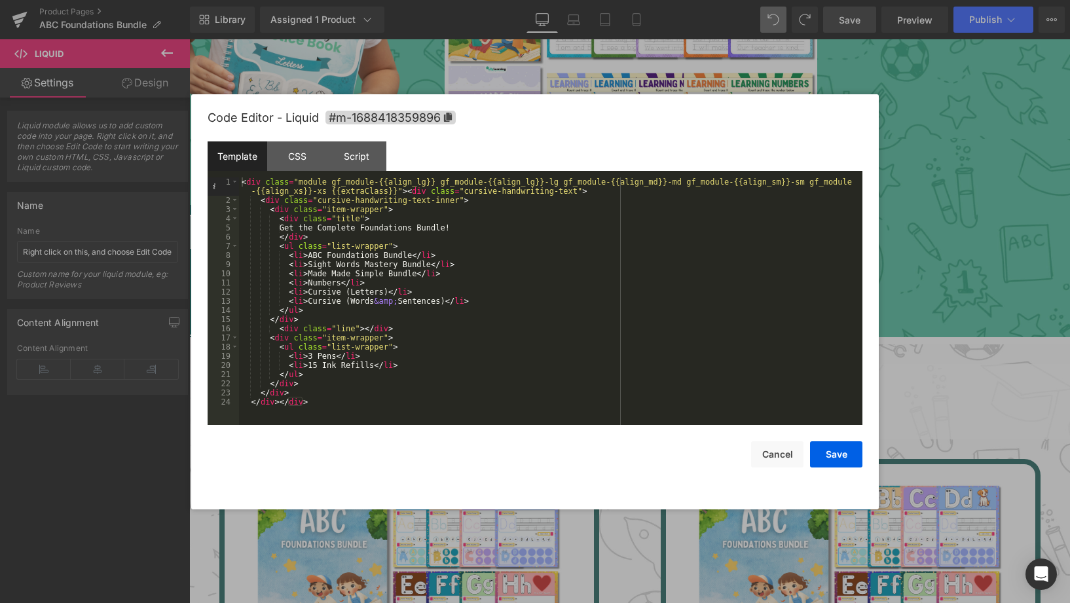
click at [326, 274] on div "< div class = "module gf_module-{{align_lg}} gf_module-{{align_lg}}-lg gf_modul…" at bounding box center [550, 314] width 623 height 275
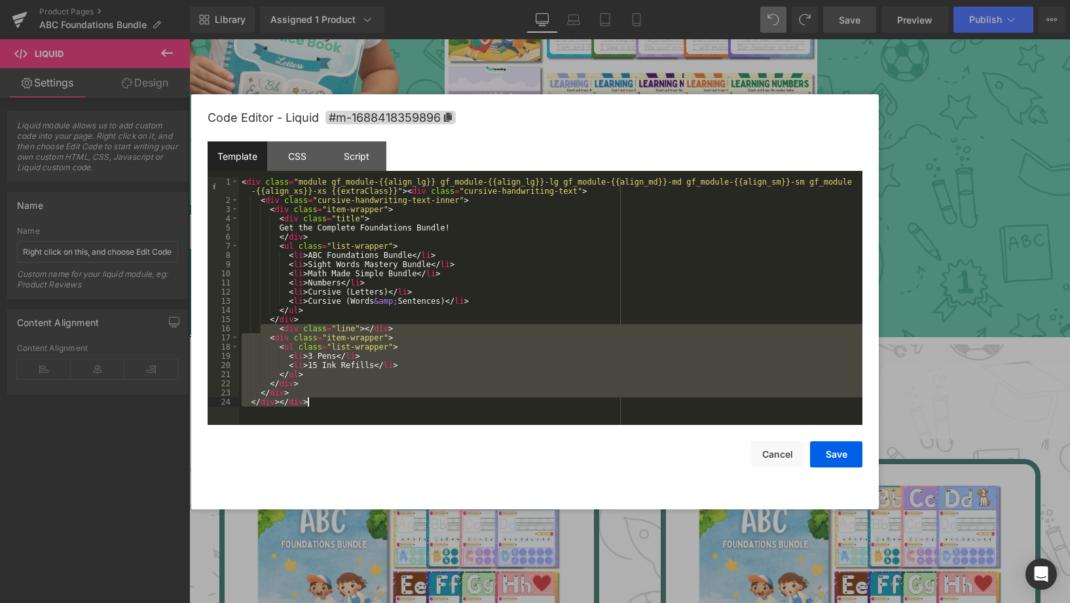
drag, startPoint x: 264, startPoint y: 327, endPoint x: 483, endPoint y: 439, distance: 246.3
click at [483, 439] on div "Code Editor - Liquid #m-1688418359896 Template CSS Script Data 1 2 3 4 5 6 7 8 …" at bounding box center [535, 301] width 655 height 415
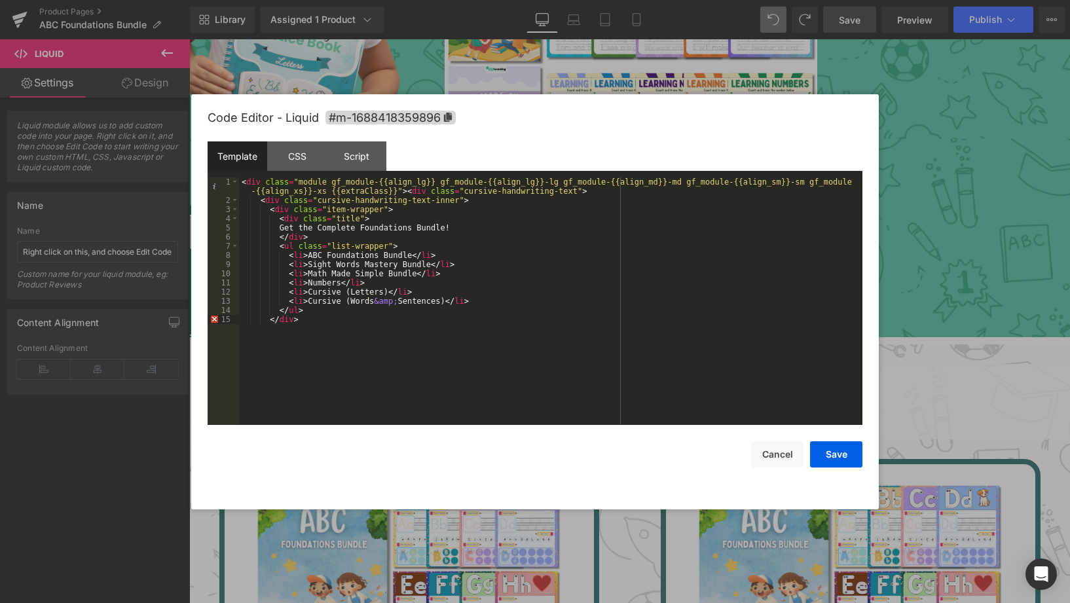
click at [567, 347] on div "< div class = "module gf_module-{{align_lg}} gf_module-{{align_lg}}-lg gf_modul…" at bounding box center [550, 314] width 623 height 275
click at [837, 453] on button "Save" at bounding box center [836, 454] width 52 height 26
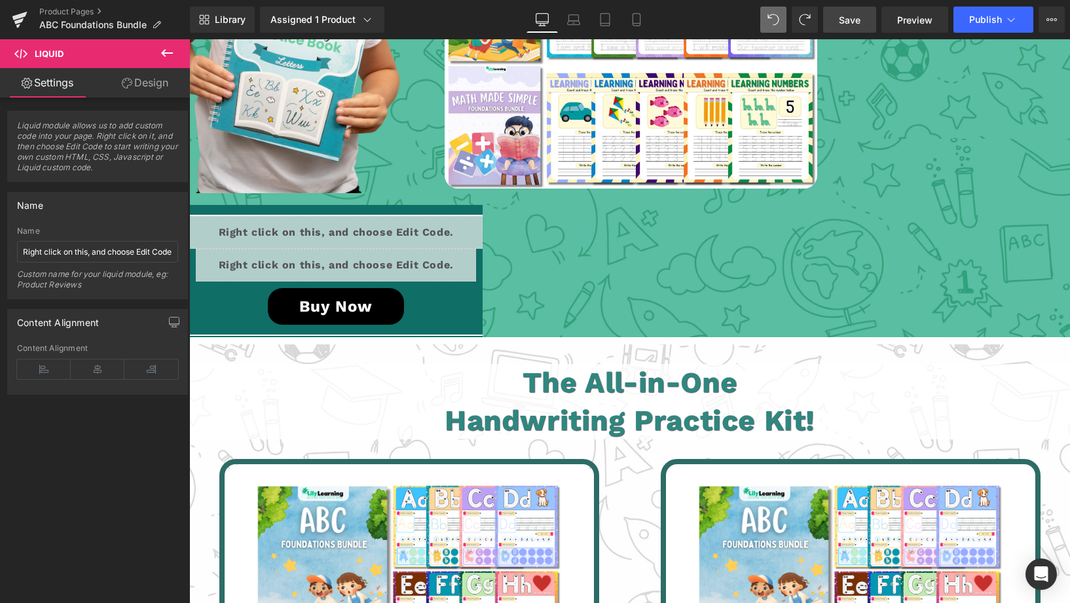
click at [855, 23] on span "Save" at bounding box center [850, 20] width 22 height 14
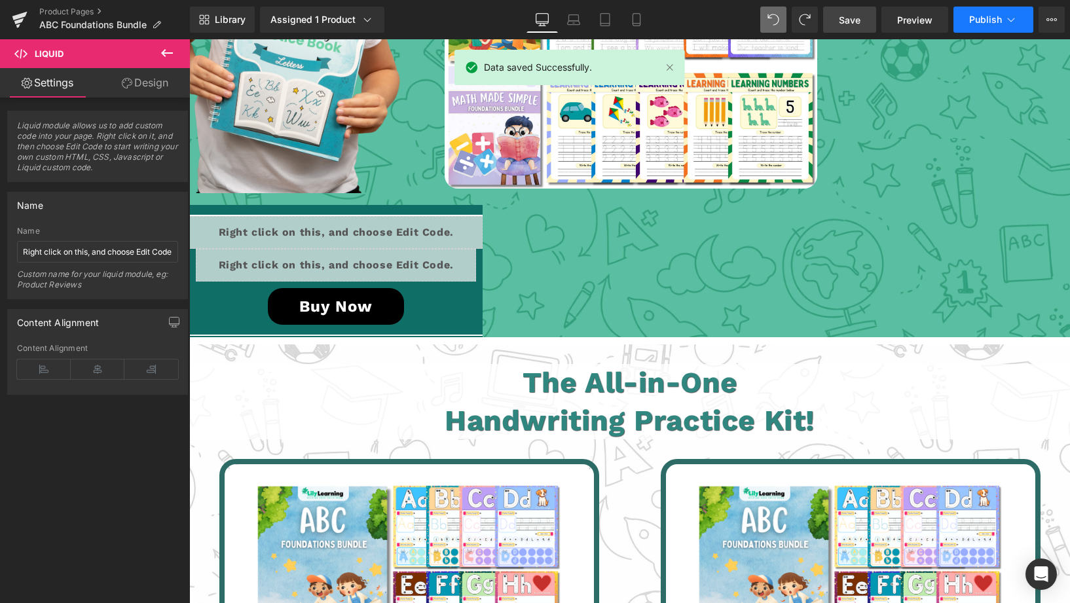
click at [969, 20] on button "Publish" at bounding box center [994, 20] width 80 height 26
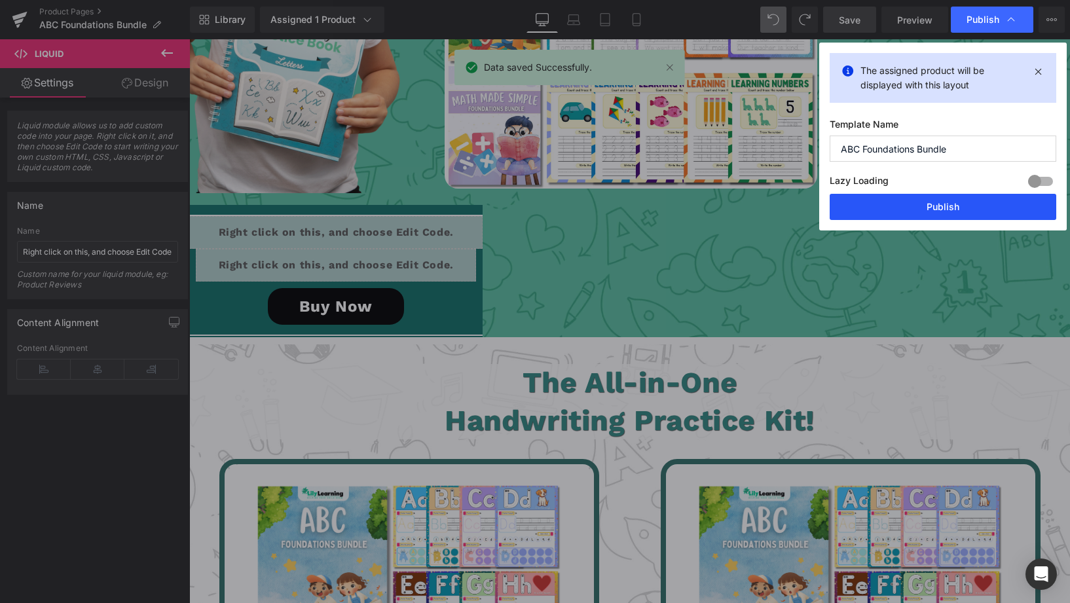
drag, startPoint x: 960, startPoint y: 215, endPoint x: 771, endPoint y: 175, distance: 192.8
click at [960, 215] on button "Publish" at bounding box center [943, 207] width 227 height 26
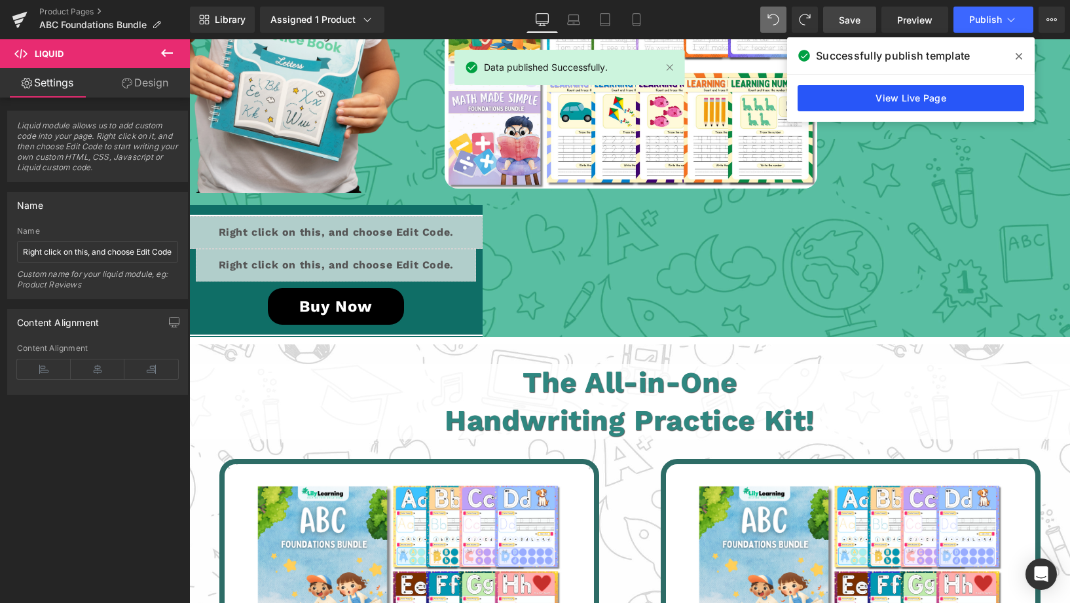
click at [929, 86] on link "View Live Page" at bounding box center [911, 98] width 227 height 26
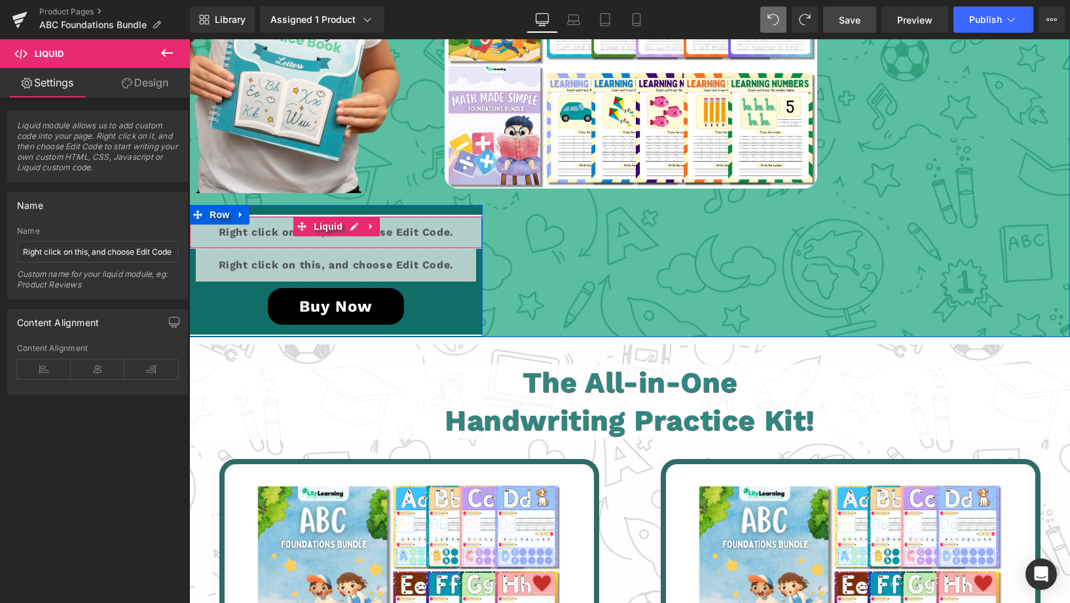
click at [354, 216] on div "Liquid" at bounding box center [335, 232] width 293 height 33
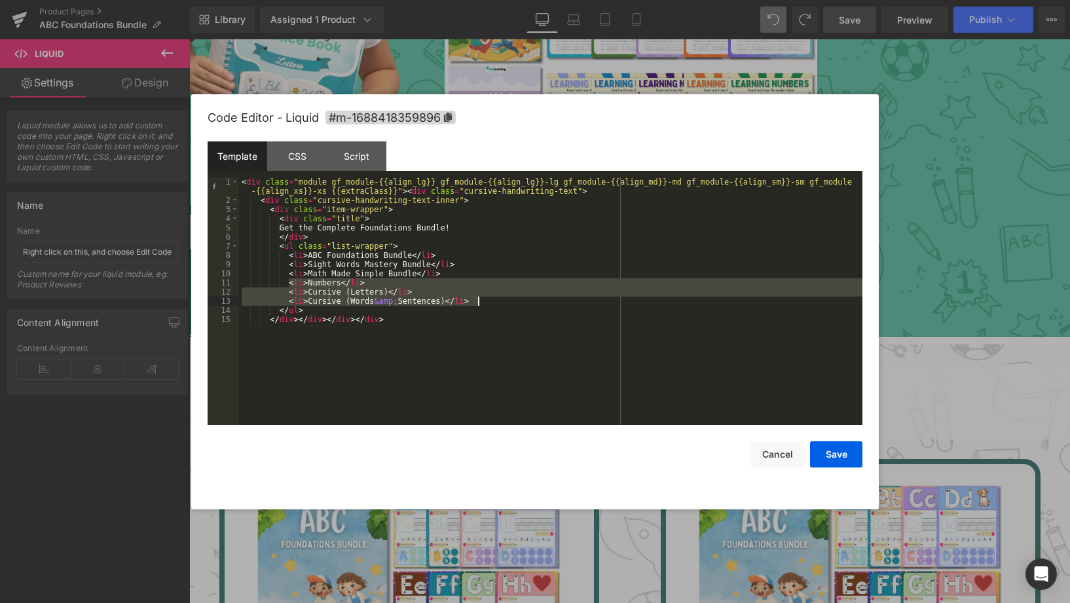
drag, startPoint x: 287, startPoint y: 284, endPoint x: 496, endPoint y: 304, distance: 209.9
click at [496, 305] on div "< div class = "module gf_module-{{align_lg}} gf_module-{{align_lg}}-lg gf_modul…" at bounding box center [550, 314] width 623 height 275
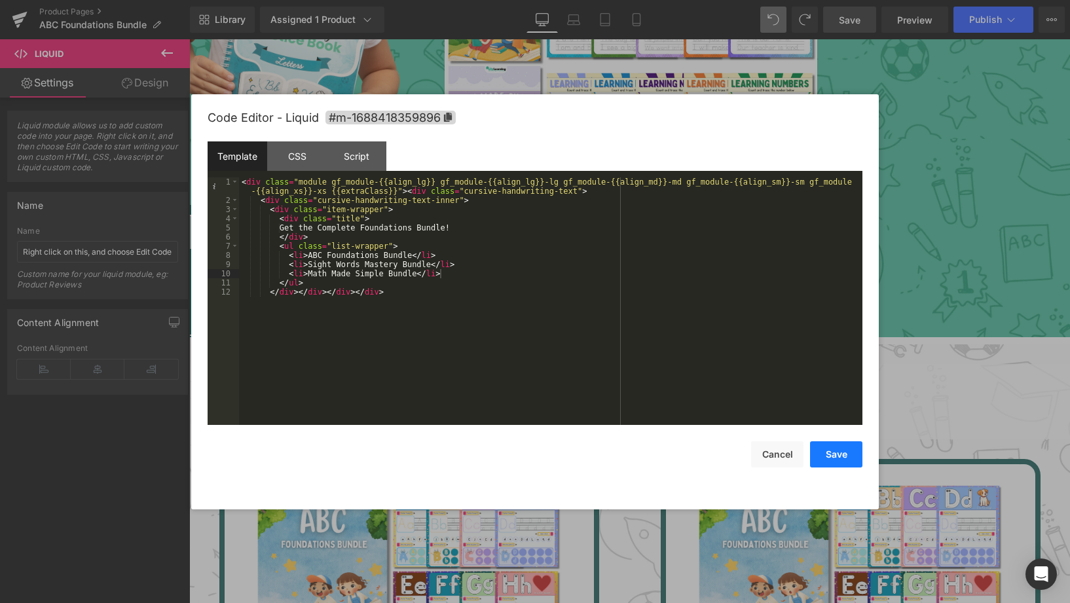
click at [827, 458] on button "Save" at bounding box center [836, 454] width 52 height 26
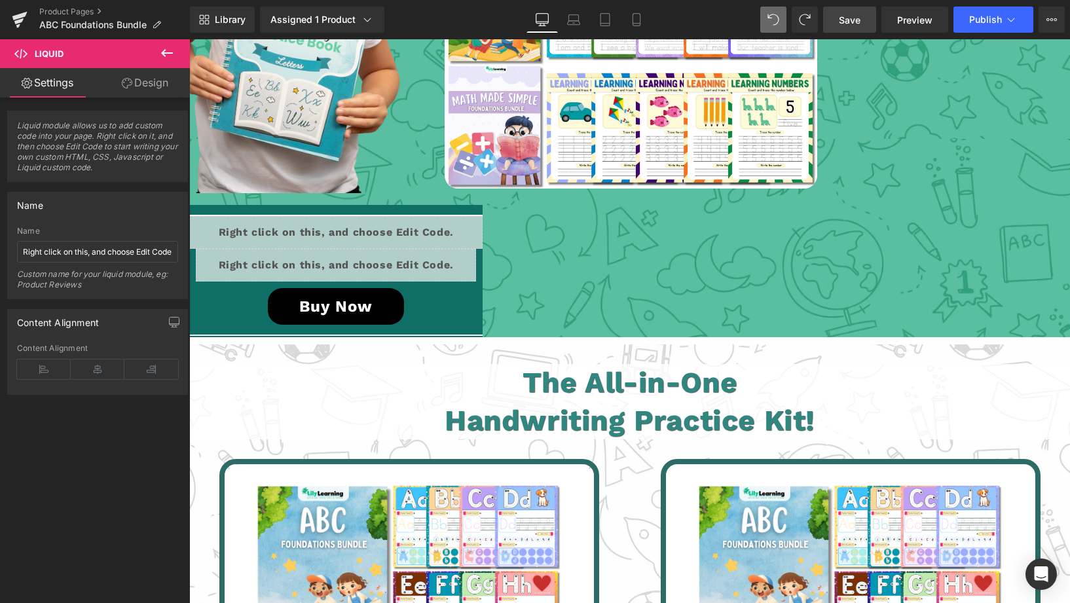
click at [855, 24] on span "Save" at bounding box center [850, 20] width 22 height 14
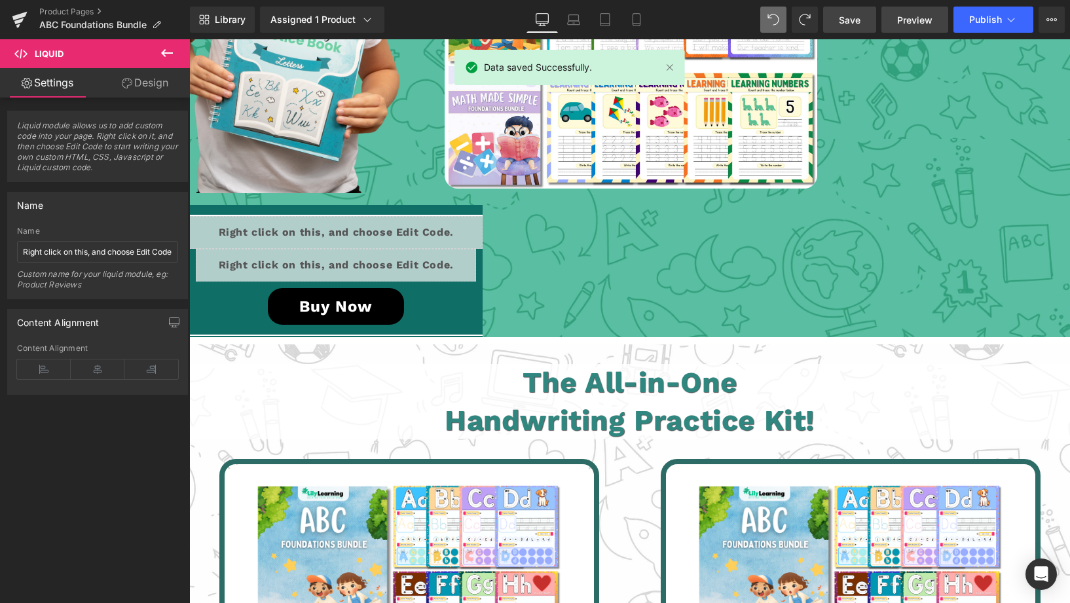
click at [906, 22] on span "Preview" at bounding box center [914, 20] width 35 height 14
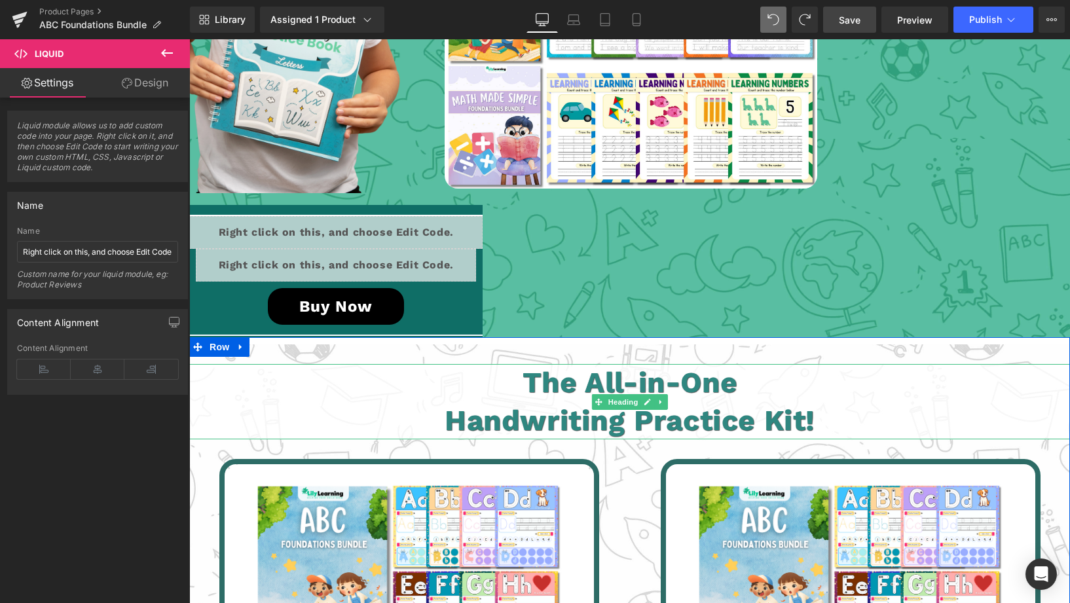
click at [694, 402] on h1 "Handwriting Practice Kit!" at bounding box center [630, 420] width 1012 height 37
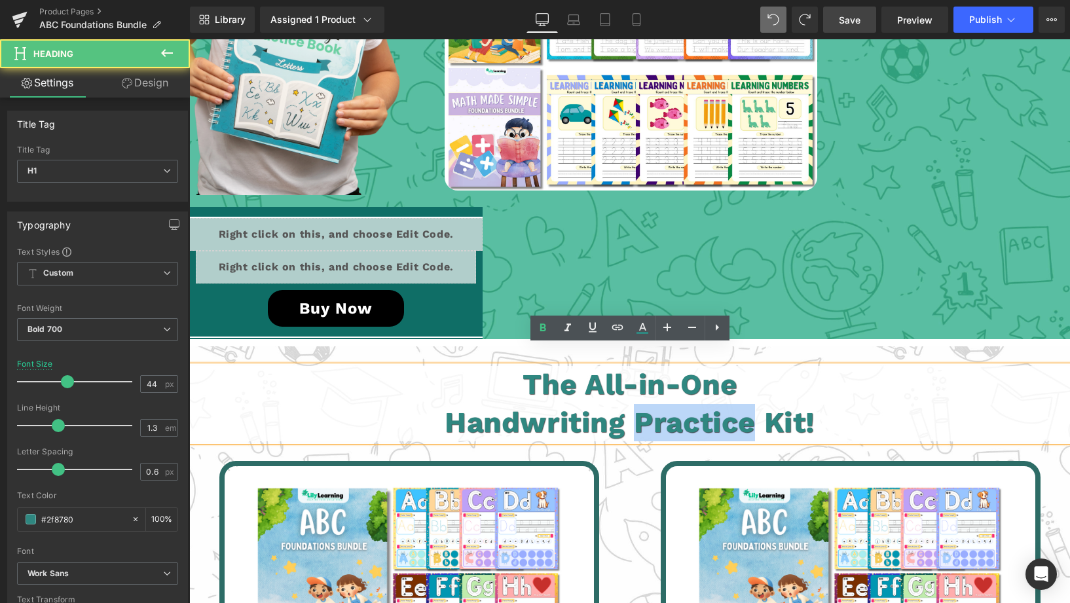
click at [694, 404] on h1 "Handwriting Practice Kit!" at bounding box center [630, 422] width 1012 height 37
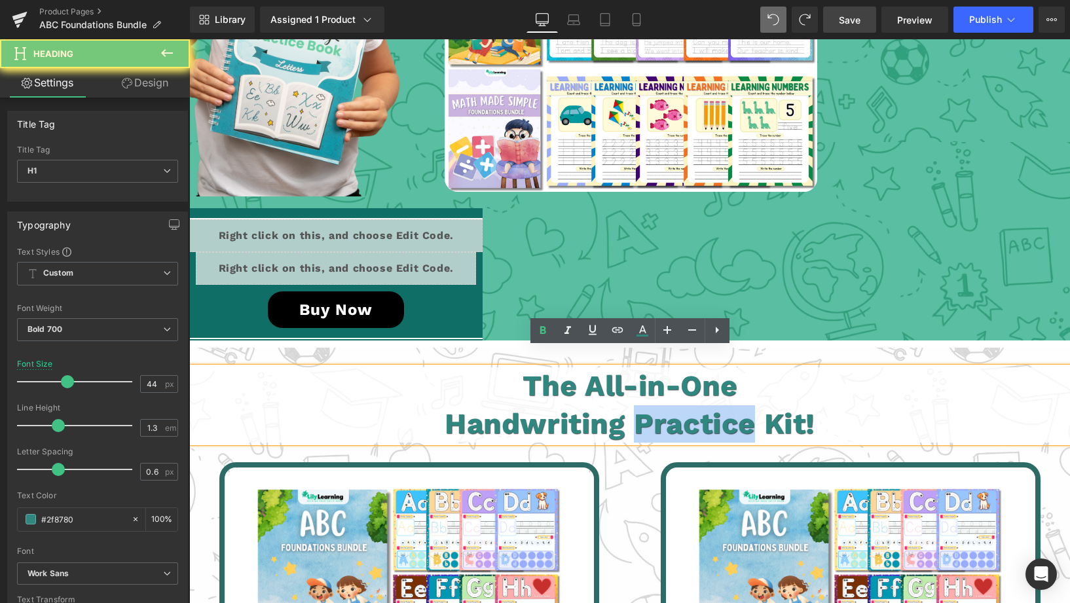
click at [691, 405] on h1 "Handwriting Practice Kit!" at bounding box center [630, 423] width 1012 height 37
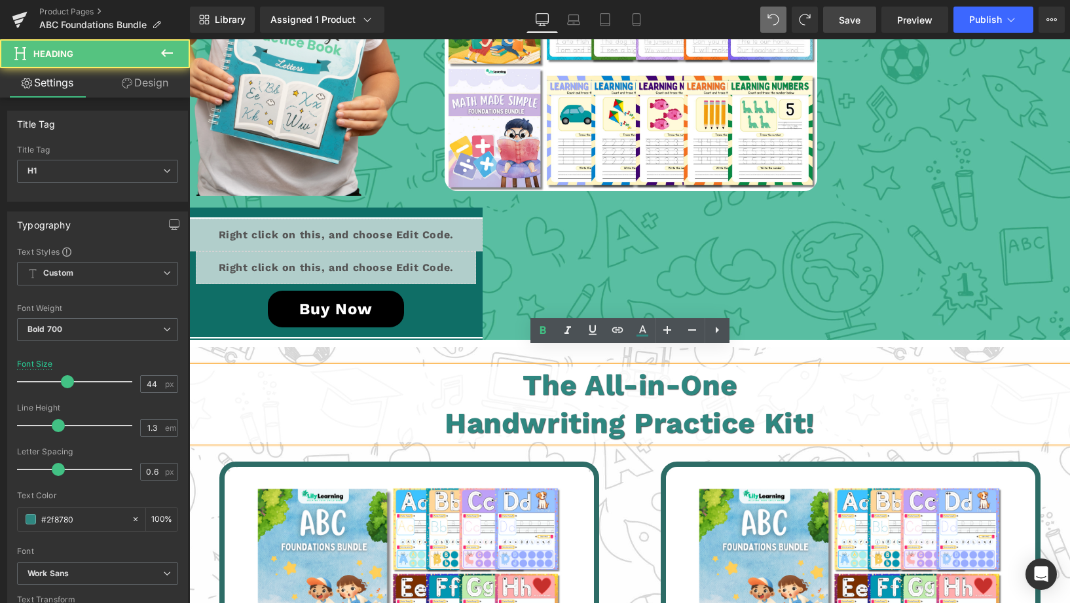
click at [633, 406] on h1 "Handwriting Practice Kit!" at bounding box center [630, 423] width 1012 height 37
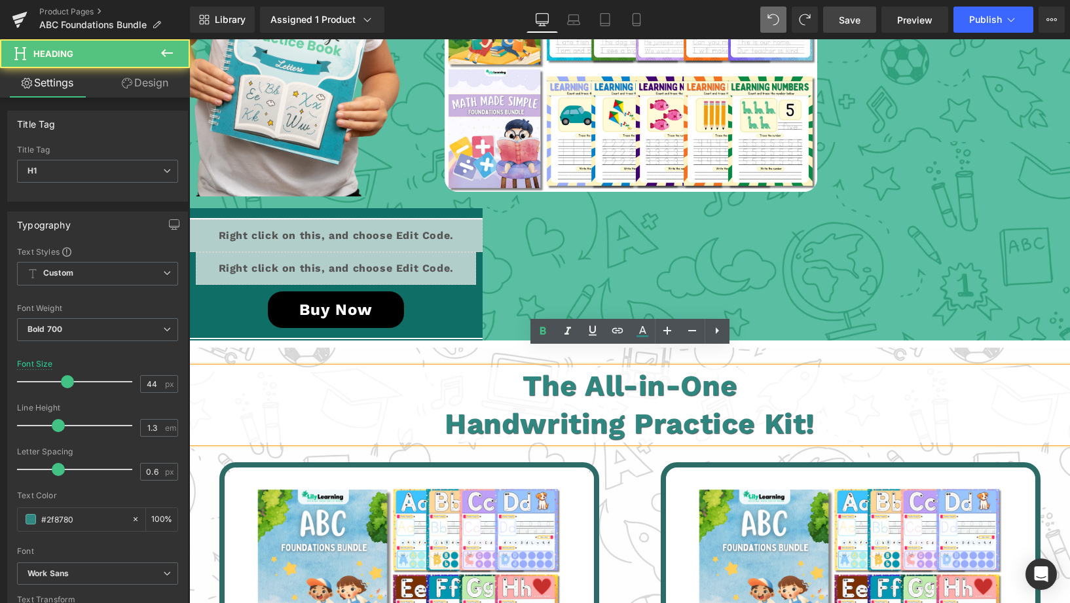
click at [480, 405] on h1 "Handwriting Practice Kit!" at bounding box center [630, 423] width 1012 height 37
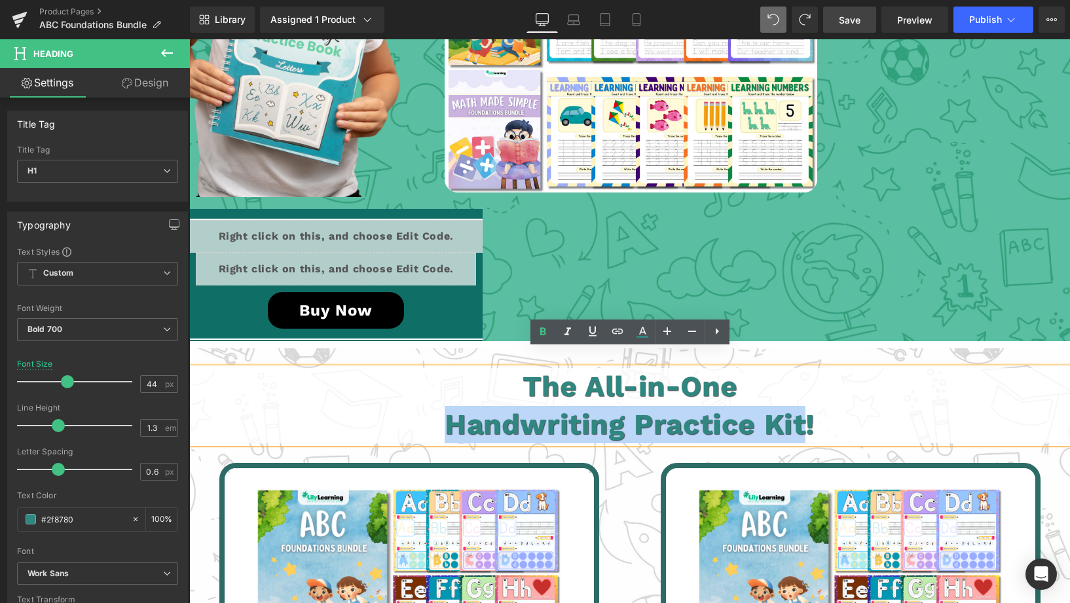
drag, startPoint x: 473, startPoint y: 406, endPoint x: 809, endPoint y: 401, distance: 336.0
click at [809, 406] on h1 "Handwriting Practice Kit!" at bounding box center [630, 424] width 1012 height 37
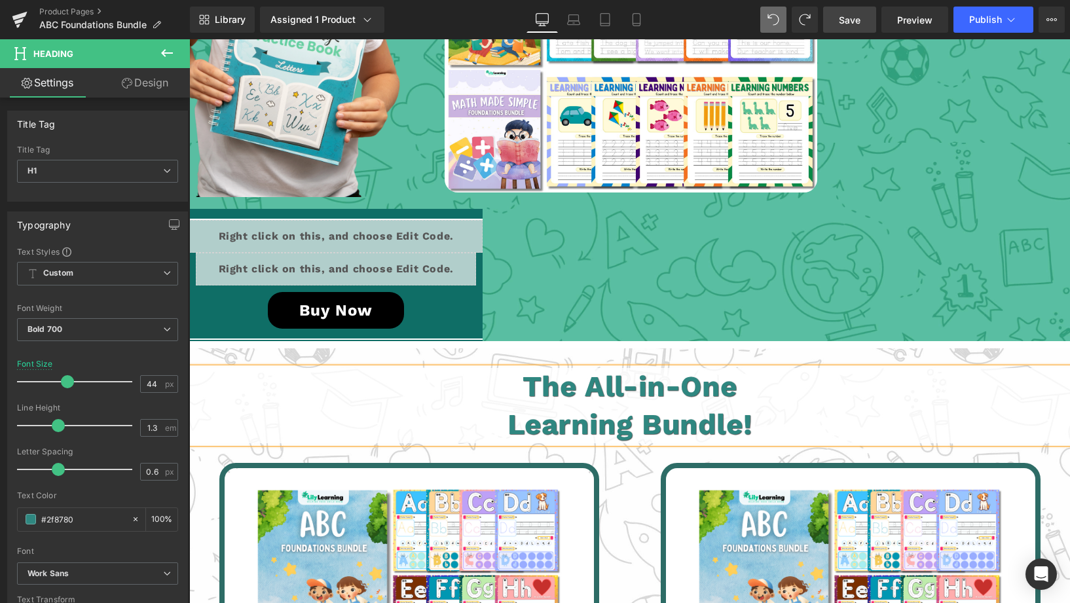
click at [501, 409] on h1 "Learning Bundle!" at bounding box center [630, 424] width 1012 height 37
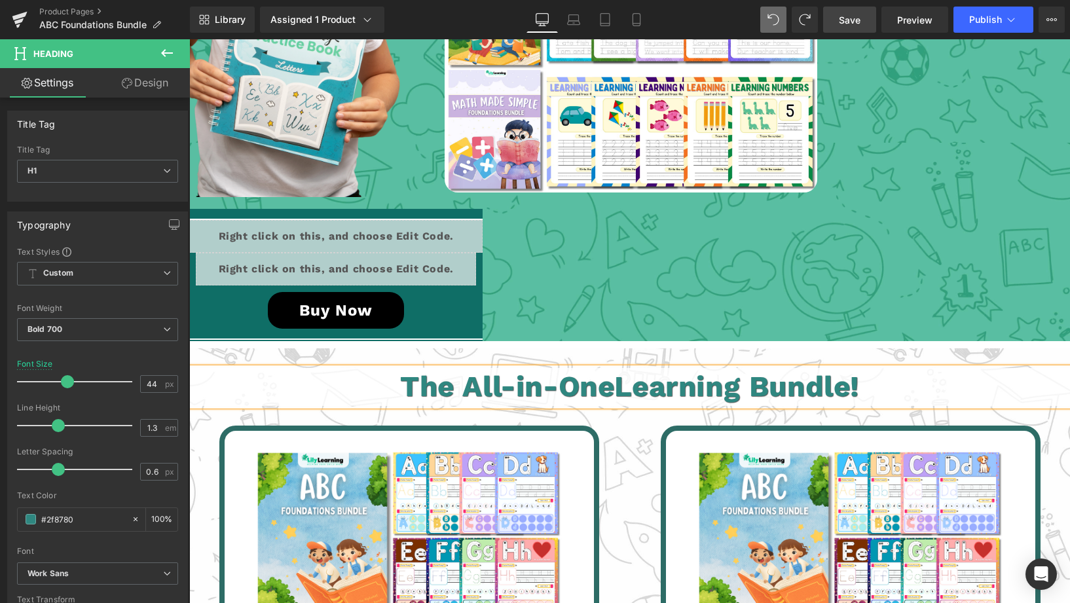
click at [570, 370] on h1 "The All-in-One Learning Bundle!" at bounding box center [630, 386] width 1012 height 37
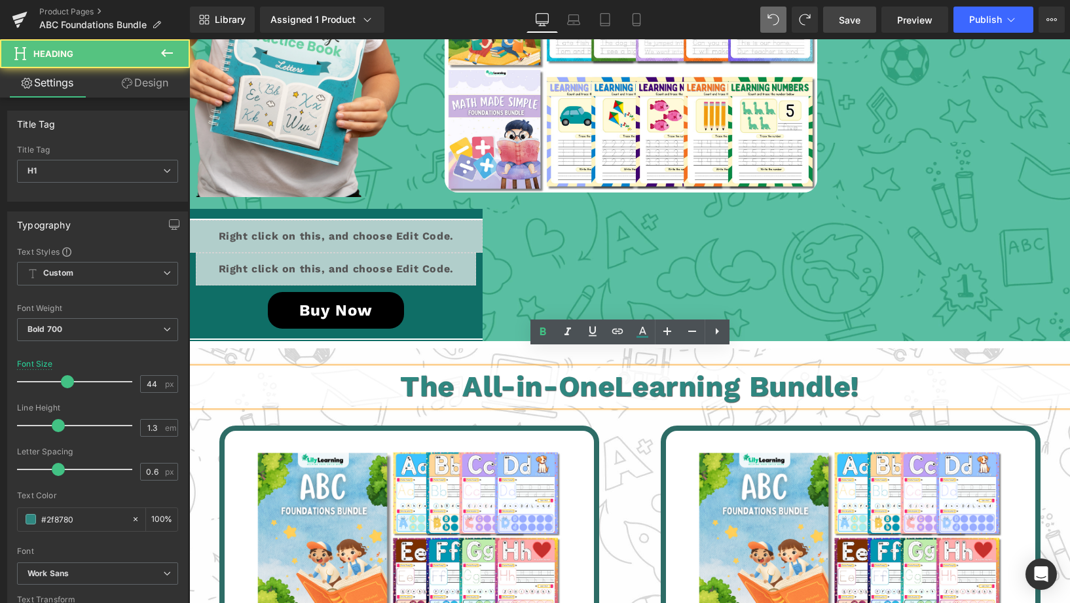
click at [853, 375] on span "Learning Bundle!" at bounding box center [736, 386] width 245 height 34
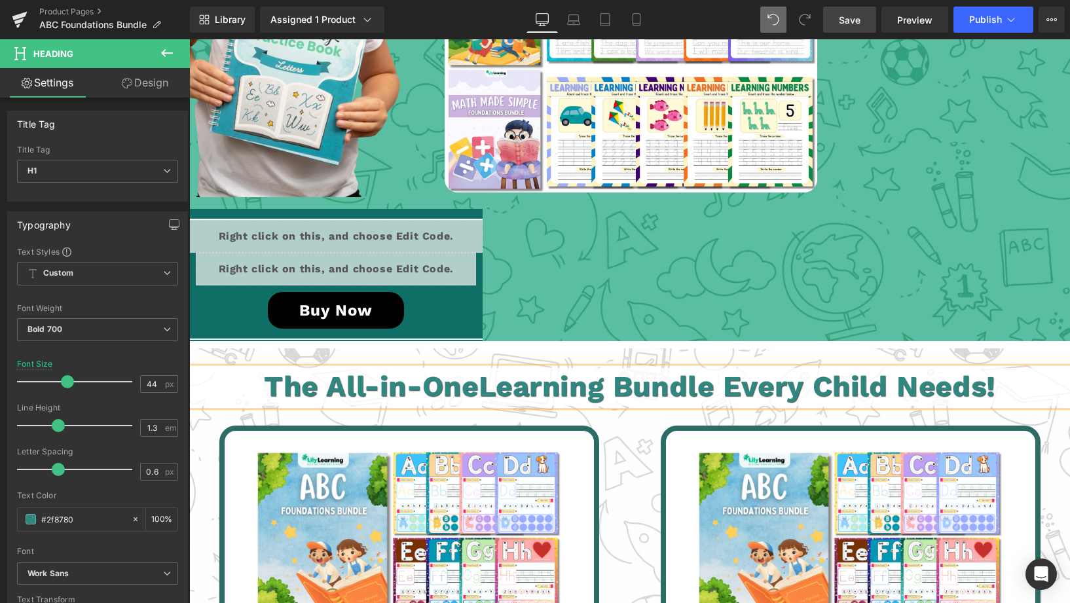
drag, startPoint x: 730, startPoint y: 369, endPoint x: 723, endPoint y: 373, distance: 8.0
click at [728, 369] on span "Learning Bundle Every Child Needs!" at bounding box center [737, 386] width 517 height 34
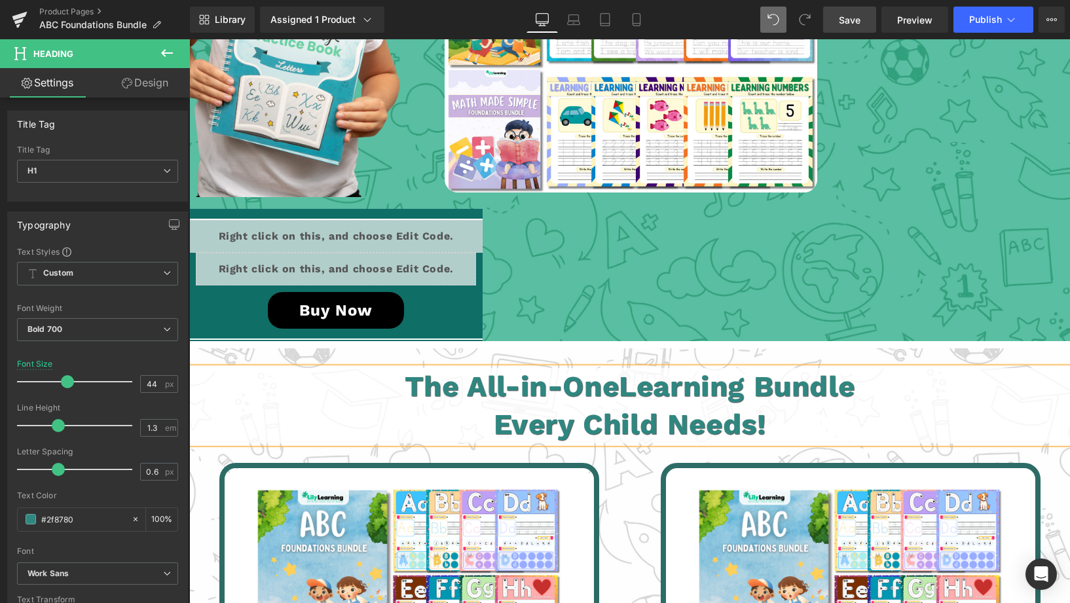
click at [678, 406] on h1 "Every Child Needs!" at bounding box center [630, 424] width 1012 height 37
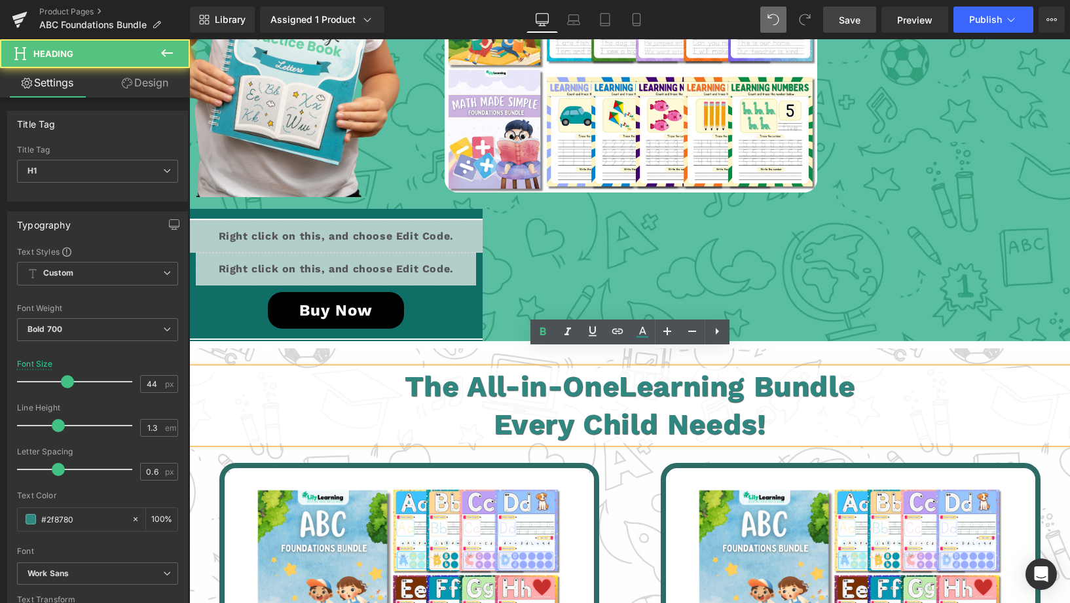
click at [813, 413] on h1 "Every Child Needs!" at bounding box center [630, 424] width 1012 height 37
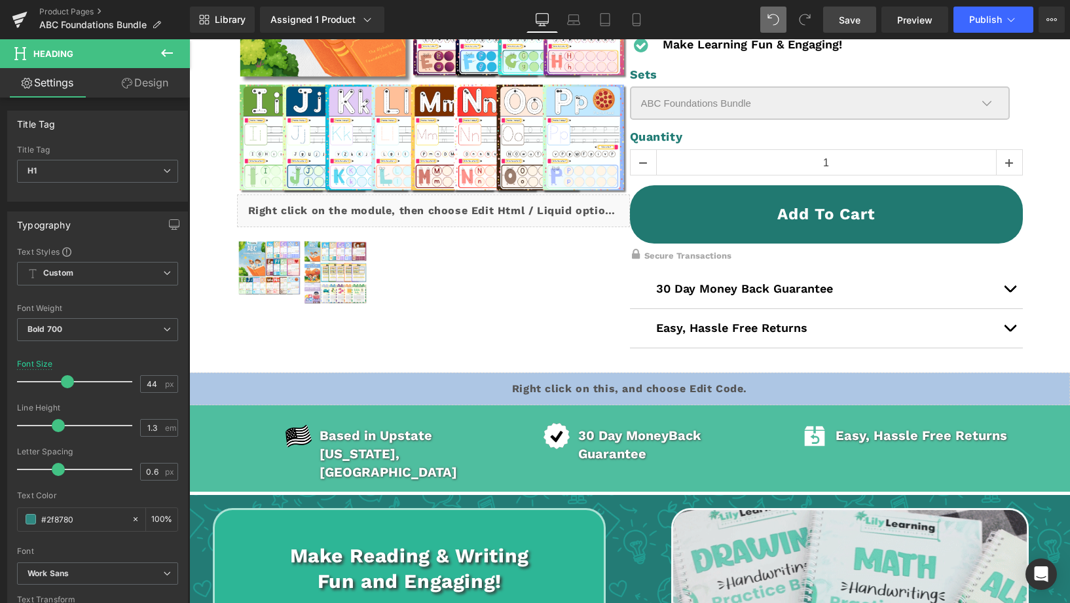
scroll to position [0, 0]
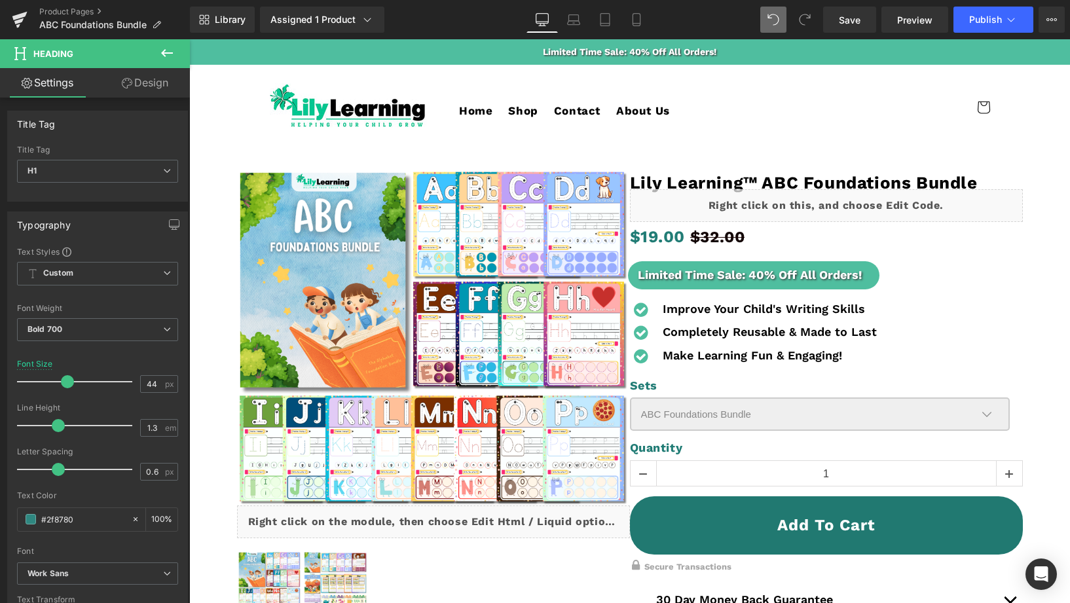
drag, startPoint x: 857, startPoint y: 26, endPoint x: 858, endPoint y: 36, distance: 9.8
click at [857, 26] on link "Save" at bounding box center [849, 20] width 53 height 26
